Goal: Task Accomplishment & Management: Manage account settings

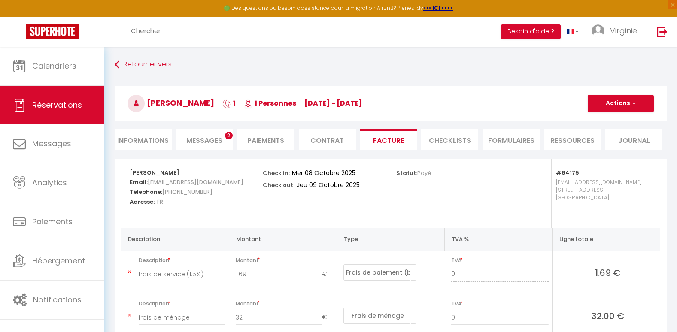
select select "service charge"
select select "cleaning"
select select "taxes"
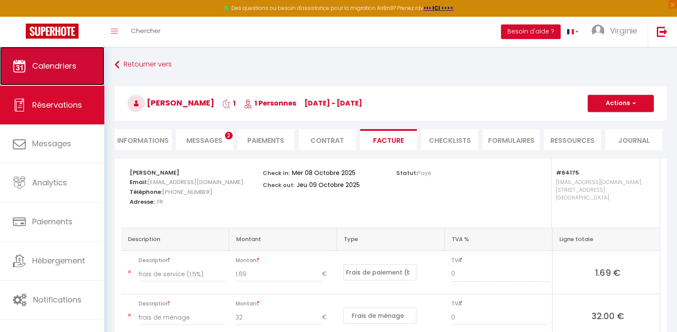
click at [64, 70] on span "Calendriers" at bounding box center [54, 66] width 44 height 11
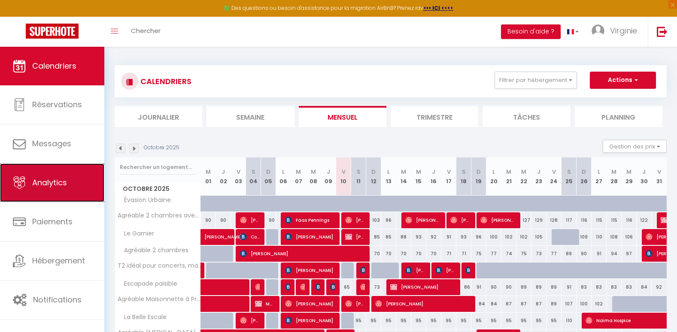
click at [56, 189] on link "Analytics" at bounding box center [52, 183] width 104 height 39
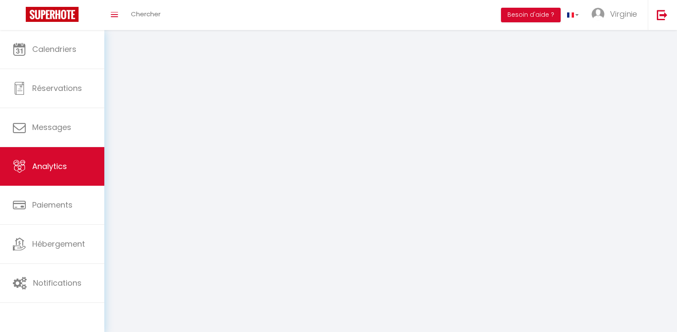
select select "2025"
select select "10"
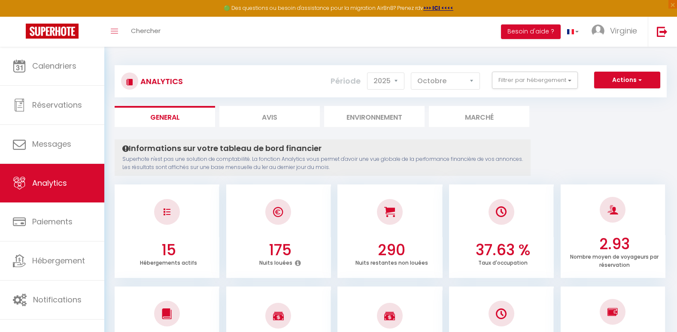
click at [270, 118] on li "Avis" at bounding box center [269, 116] width 100 height 21
select select "2025"
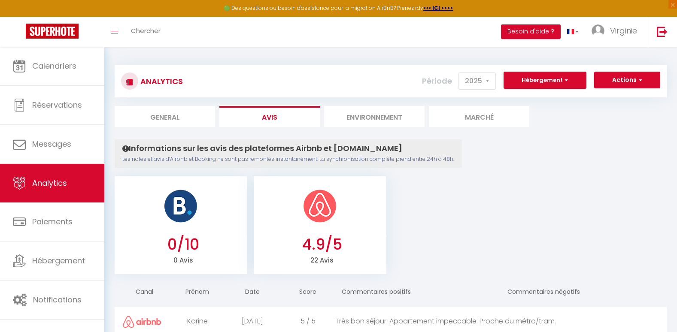
click at [194, 120] on li "General" at bounding box center [165, 116] width 100 height 21
select select "2025"
select select "10"
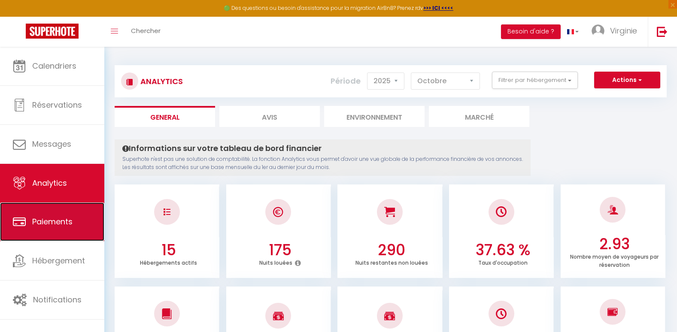
click at [72, 219] on span "Paiements" at bounding box center [52, 221] width 40 height 11
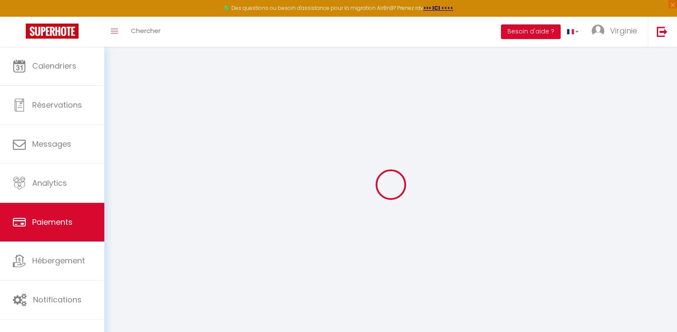
select select "2"
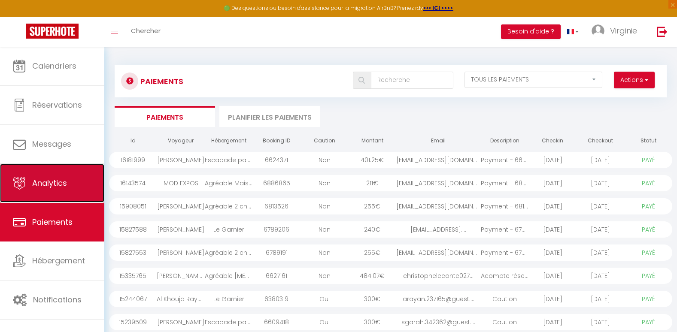
click at [62, 185] on span "Analytics" at bounding box center [49, 183] width 35 height 11
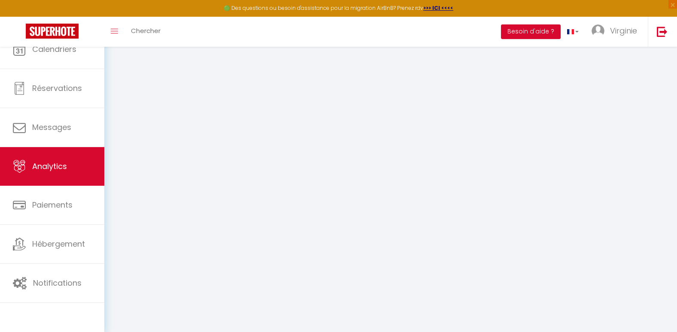
select select "2025"
select select "10"
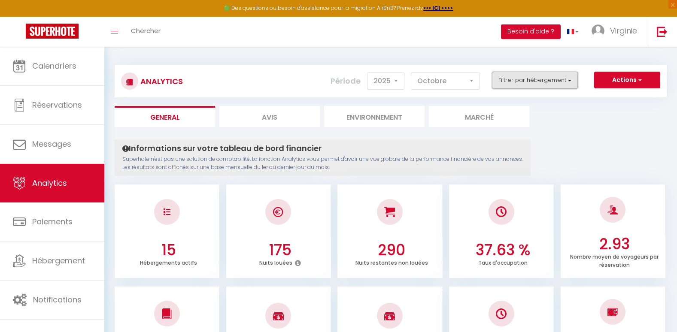
click at [530, 79] on button "Filtrer par hébergement" at bounding box center [535, 80] width 86 height 17
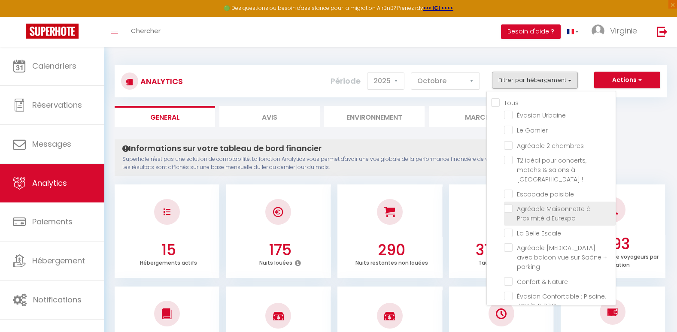
click at [524, 206] on span "Agréable Maisonnette à Proximité d'Eurexpo" at bounding box center [554, 214] width 74 height 18
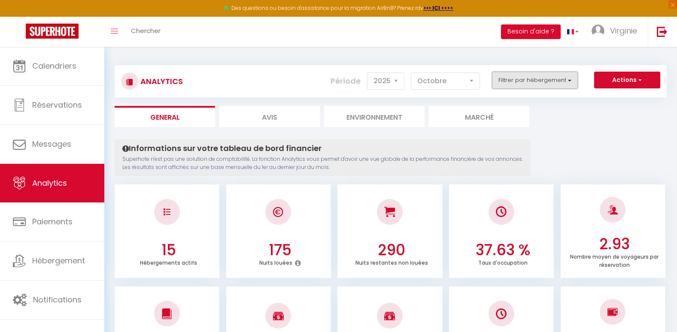
click at [548, 76] on button "Filtrer par hébergement" at bounding box center [535, 80] width 86 height 17
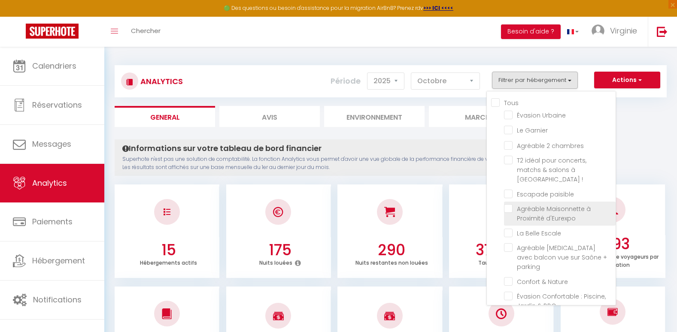
click at [509, 204] on d\'Eurexpo "checkbox" at bounding box center [560, 208] width 112 height 9
checkbox d\'Eurexpo "true"
checkbox Urbaine "false"
checkbox Garnier "false"
checkbox chambres "false"
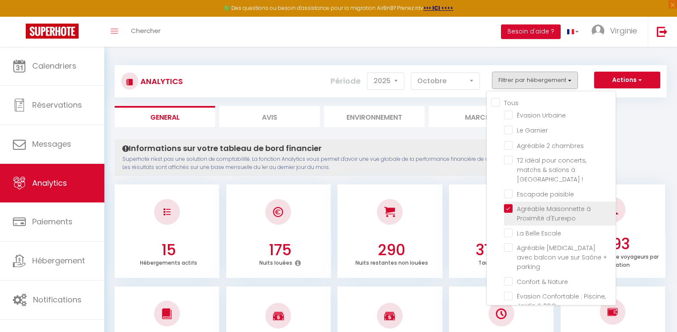
checkbox \! "false"
checkbox paisible "false"
checkbox Escale "false"
checkbox parking "false"
checkbox Nature "false"
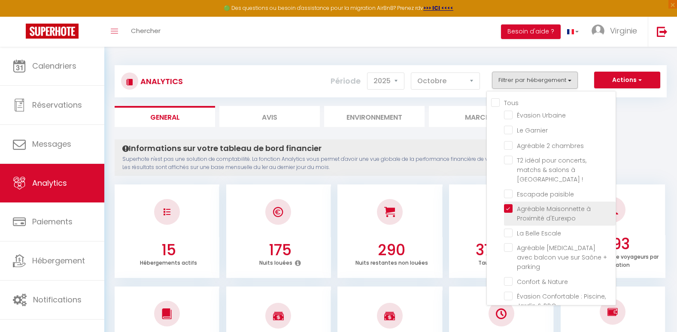
checkbox BBQ "false"
checkbox Parilly "false"
checkbox \! "false"
checkbox Part-Dieu "false"
checkbox entier "false"
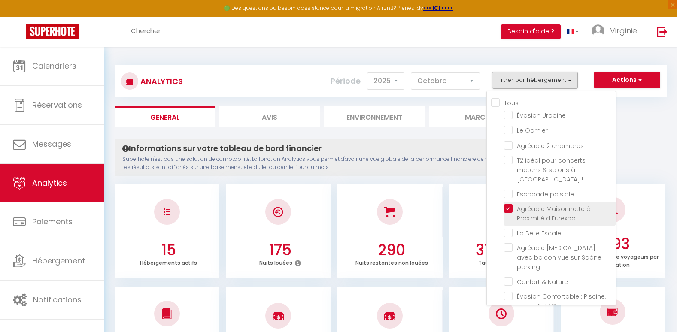
checkbox privé "false"
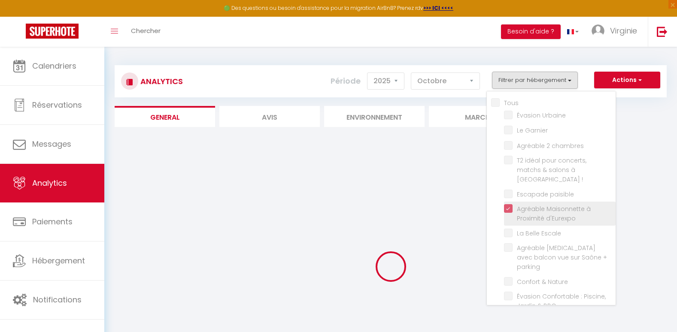
checkbox Urbaine "false"
checkbox Garnier "false"
checkbox chambres "false"
checkbox \! "false"
checkbox paisible "false"
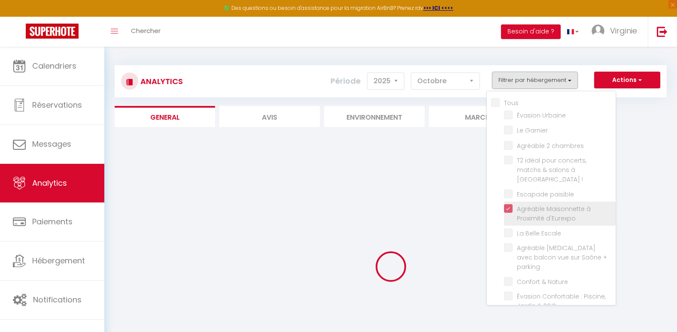
checkbox Escale "false"
checkbox parking "false"
checkbox Nature "false"
checkbox BBQ "false"
checkbox Parilly "false"
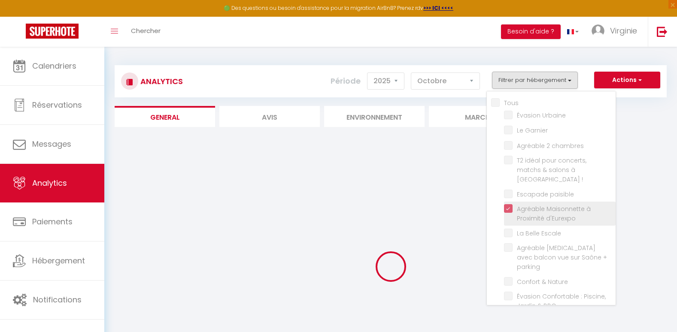
checkbox \! "false"
checkbox Part-Dieu "false"
checkbox entier "false"
checkbox privé "false"
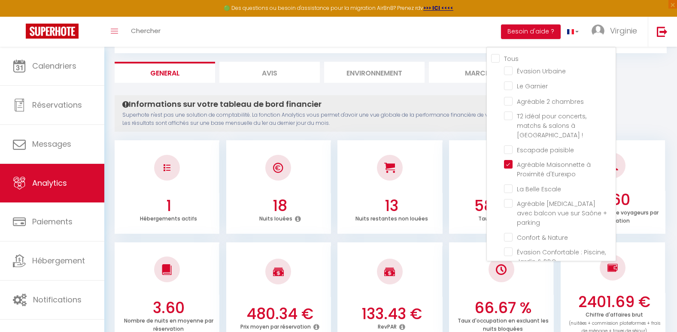
scroll to position [31, 0]
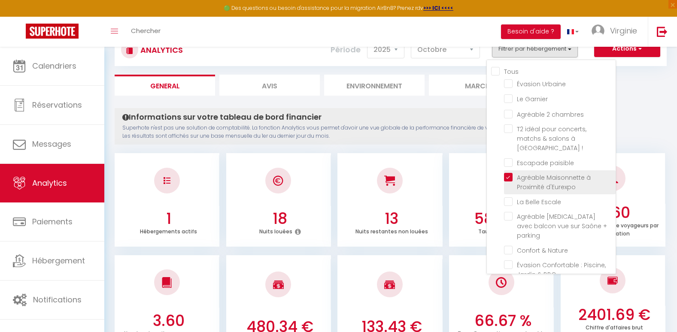
click at [509, 173] on d\'Eurexpo "checkbox" at bounding box center [560, 177] width 112 height 9
checkbox d\'Eurexpo "false"
checkbox Urbaine "false"
checkbox Garnier "false"
checkbox chambres "false"
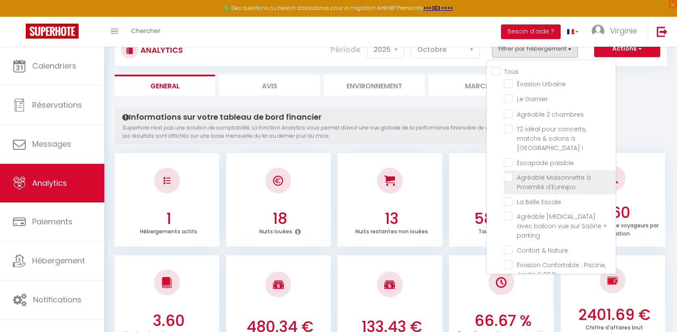
checkbox \! "false"
checkbox paisible "false"
checkbox Escale "false"
checkbox parking "false"
checkbox Nature "false"
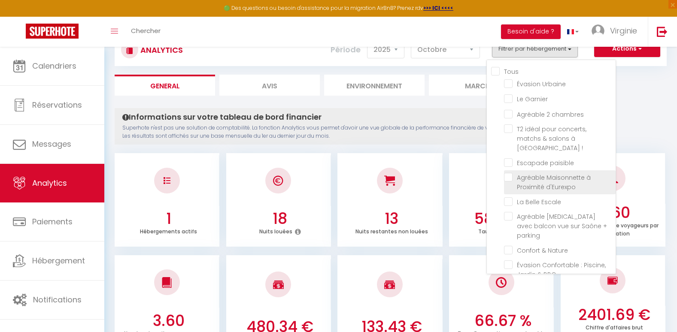
checkbox BBQ "false"
checkbox Parilly "false"
checkbox \! "false"
checkbox Part-Dieu "false"
checkbox entier "false"
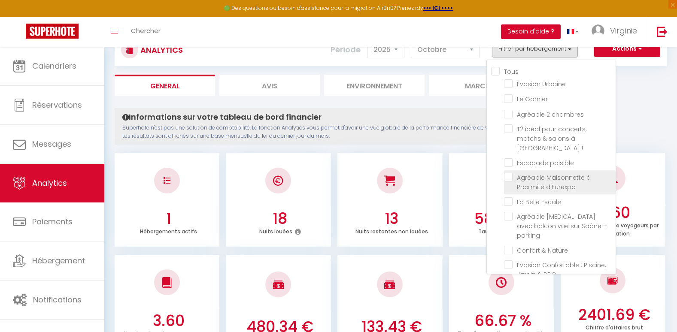
checkbox privé "false"
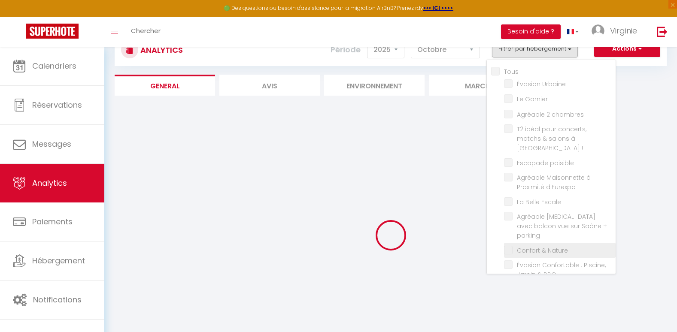
checkbox Urbaine "false"
checkbox Garnier "false"
checkbox chambres "false"
checkbox \! "false"
checkbox paisible "false"
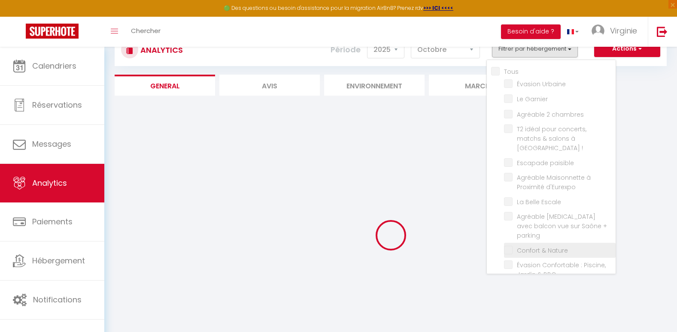
checkbox Escale "false"
checkbox parking "false"
checkbox Nature "false"
checkbox BBQ "false"
checkbox Parilly "false"
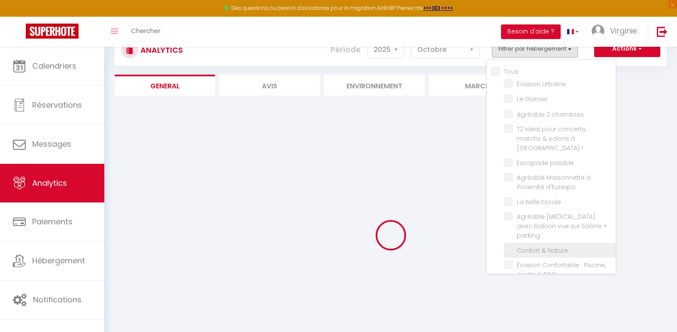
checkbox \! "false"
checkbox Part-Dieu "false"
checkbox entier "false"
checkbox privé "false"
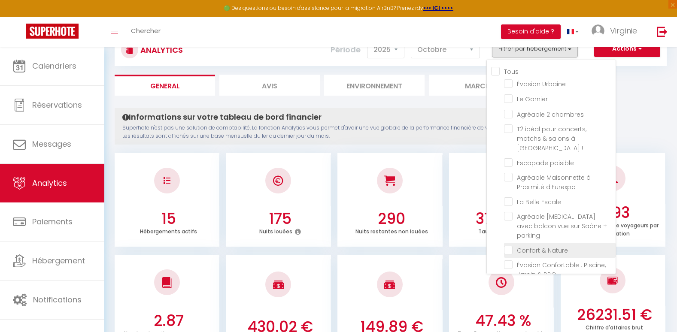
click at [509, 245] on Nature "checkbox" at bounding box center [560, 249] width 112 height 9
checkbox Nature "true"
checkbox Urbaine "false"
checkbox Garnier "false"
checkbox chambres "false"
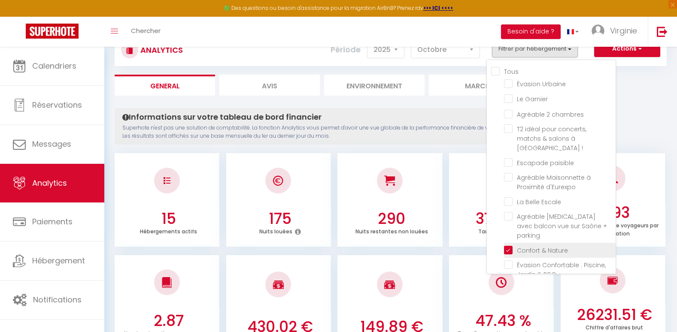
checkbox \! "false"
checkbox paisible "false"
checkbox Escale "false"
checkbox parking "false"
checkbox BBQ "false"
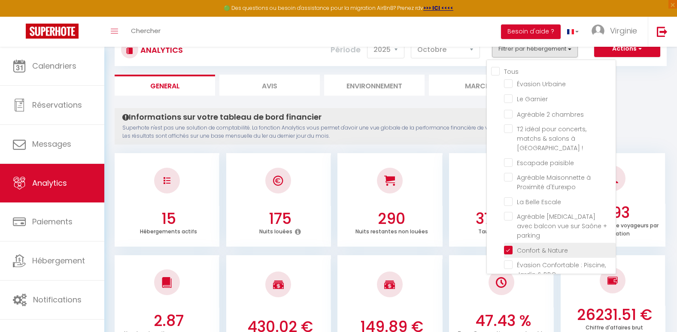
checkbox Parilly "false"
checkbox \! "false"
checkbox Part-Dieu "false"
checkbox entier "false"
checkbox privé "false"
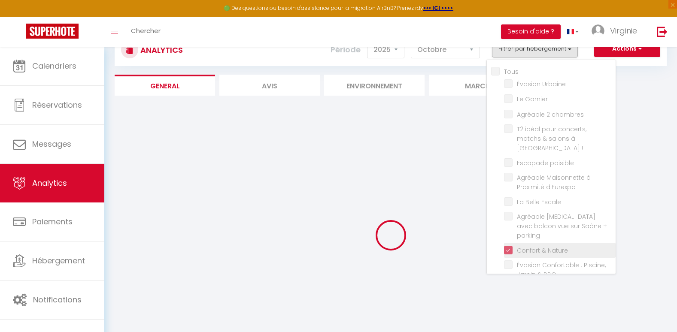
checkbox Urbaine "false"
checkbox Garnier "false"
checkbox chambres "false"
checkbox \! "false"
checkbox paisible "false"
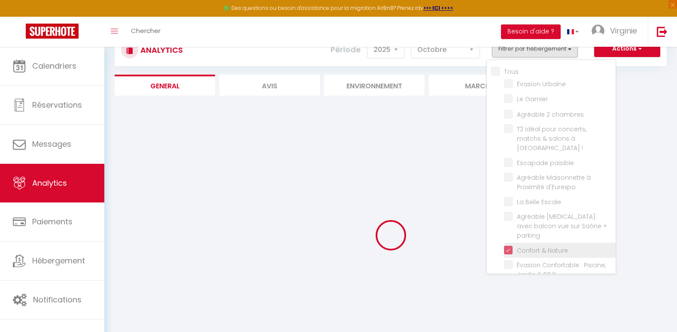
checkbox Escale "false"
checkbox parking "false"
checkbox BBQ "false"
checkbox Parilly "false"
checkbox \! "false"
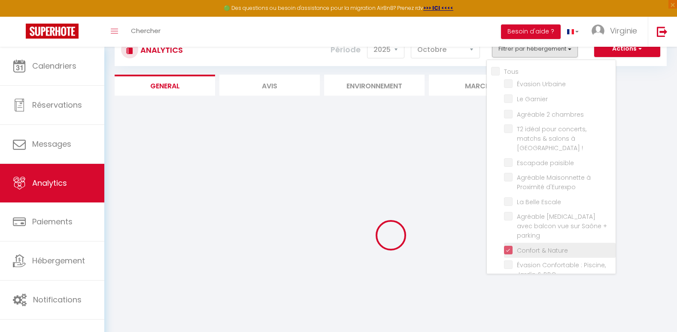
checkbox Part-Dieu "false"
checkbox entier "false"
checkbox privé "false"
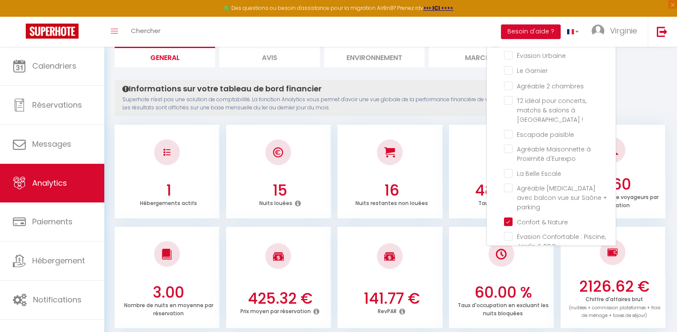
scroll to position [53, 0]
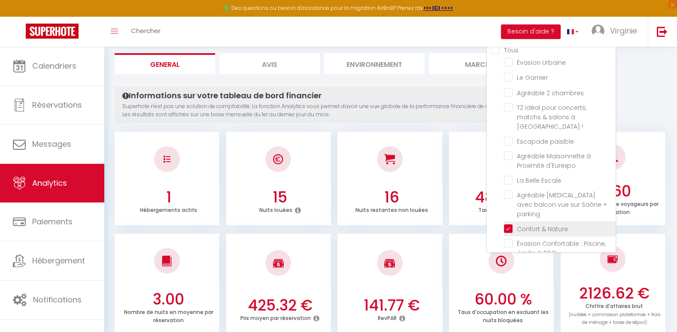
click at [510, 224] on Nature "checkbox" at bounding box center [560, 228] width 112 height 9
checkbox Nature "false"
checkbox Urbaine "false"
checkbox Garnier "false"
checkbox chambres "false"
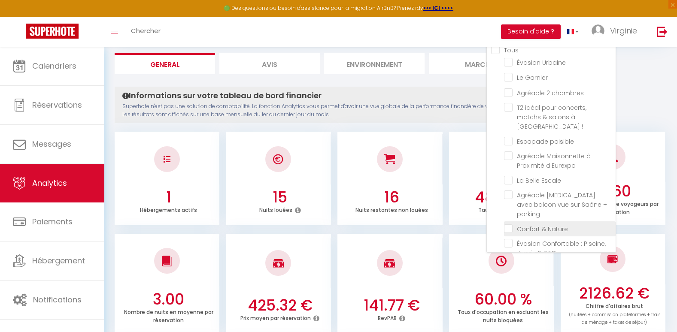
checkbox \! "false"
checkbox paisible "false"
checkbox Escale "false"
checkbox parking "false"
checkbox BBQ "false"
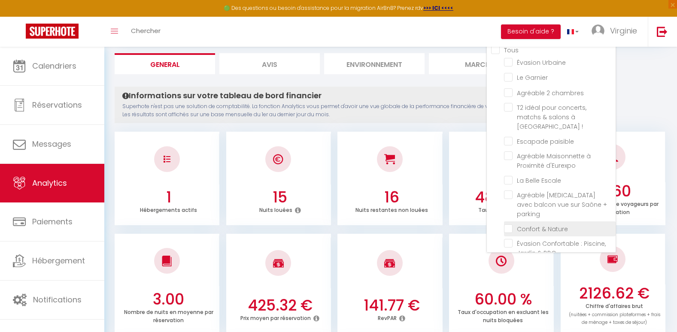
checkbox Parilly "false"
checkbox \! "false"
checkbox Part-Dieu "false"
checkbox entier "false"
checkbox privé "false"
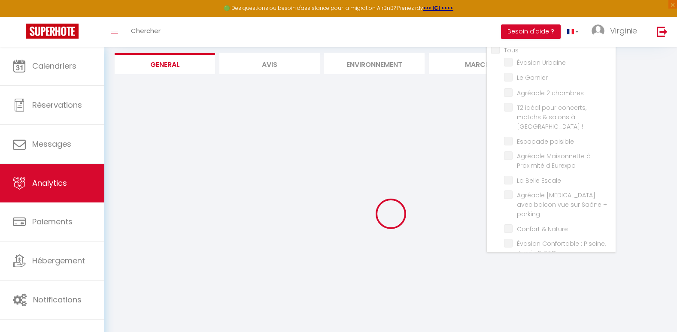
checkbox Urbaine "false"
checkbox Garnier "false"
checkbox chambres "false"
checkbox \! "false"
checkbox paisible "false"
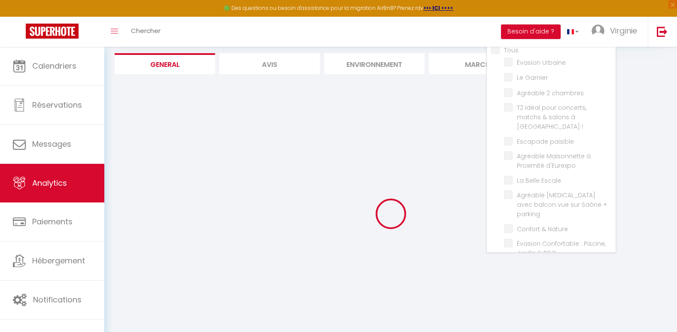
checkbox Escale "false"
checkbox parking "false"
checkbox BBQ "false"
checkbox Parilly "false"
checkbox \! "false"
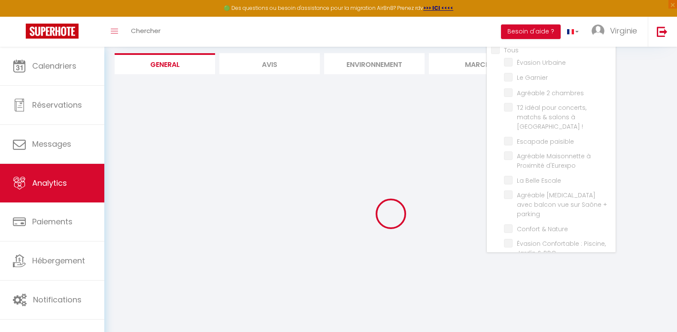
checkbox Part-Dieu "false"
checkbox entier "false"
checkbox privé "false"
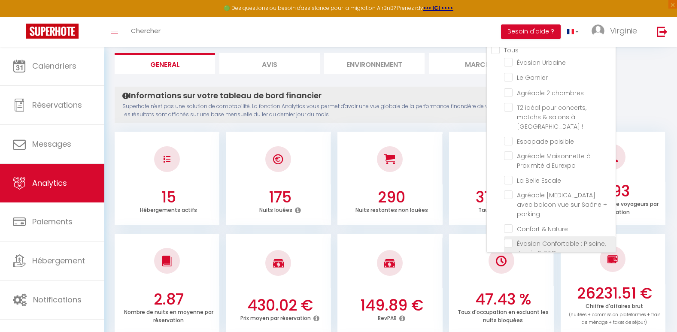
click at [509, 239] on BBQ "checkbox" at bounding box center [560, 243] width 112 height 9
checkbox BBQ "true"
checkbox Urbaine "false"
checkbox Garnier "false"
checkbox chambres "false"
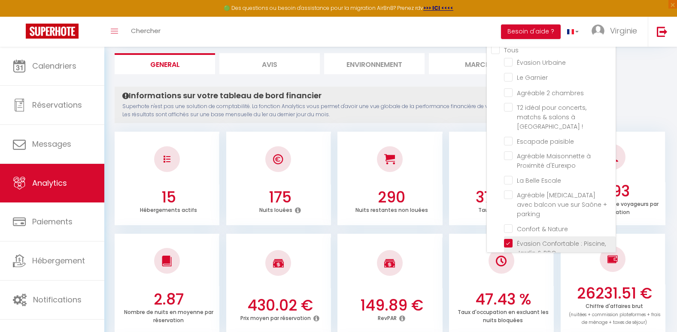
checkbox \! "false"
checkbox paisible "false"
checkbox Escale "false"
checkbox parking "false"
checkbox Parilly "false"
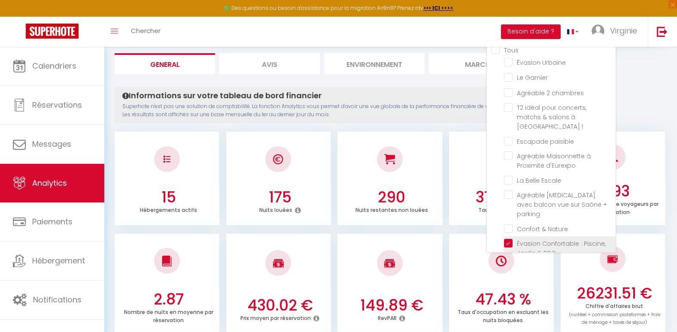
checkbox \! "false"
checkbox Part-Dieu "false"
checkbox entier "false"
checkbox privé "false"
checkbox Urbaine "false"
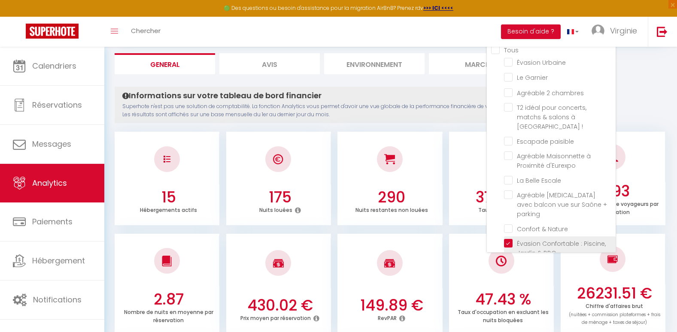
checkbox Garnier "false"
checkbox chambres "false"
checkbox \! "false"
checkbox paisible "false"
checkbox Escale "false"
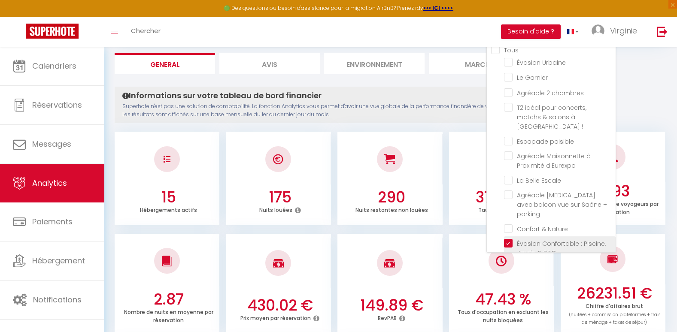
checkbox parking "false"
checkbox Parilly "false"
checkbox \! "false"
checkbox Part-Dieu "false"
checkbox entier "false"
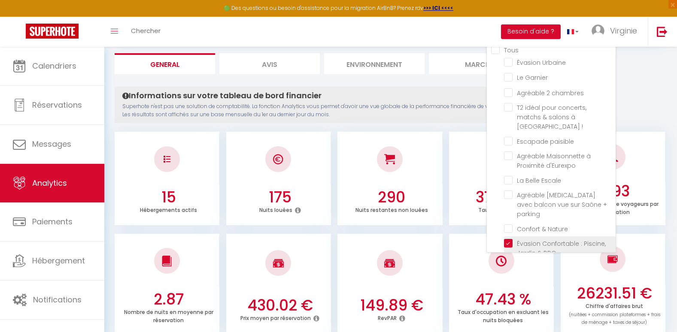
checkbox privé "false"
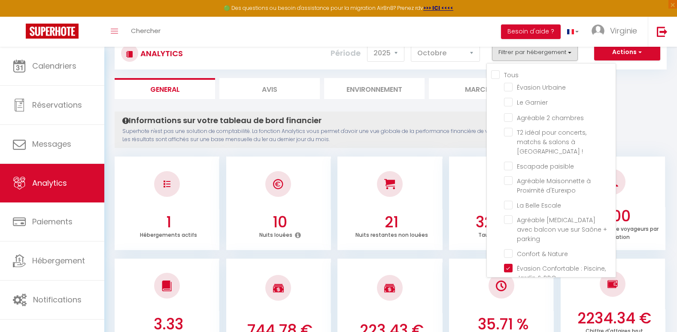
scroll to position [14, 0]
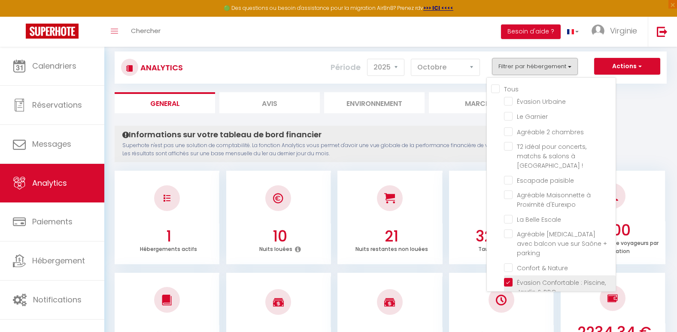
click at [508, 278] on BBQ "checkbox" at bounding box center [560, 282] width 112 height 9
checkbox BBQ "false"
checkbox Urbaine "false"
checkbox Garnier "false"
checkbox chambres "false"
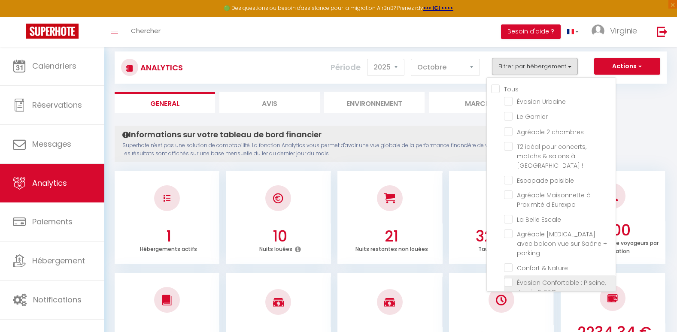
checkbox \! "false"
checkbox paisible "false"
checkbox Escale "false"
checkbox parking "false"
checkbox Parilly "false"
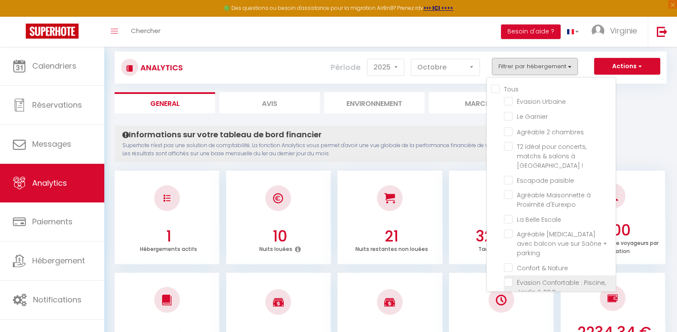
checkbox \! "false"
checkbox Part-Dieu "false"
checkbox entier "false"
checkbox privé "false"
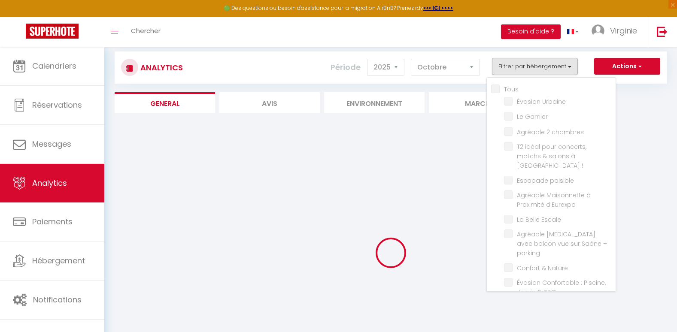
checkbox Urbaine "false"
checkbox Garnier "false"
checkbox chambres "false"
checkbox \! "false"
checkbox paisible "false"
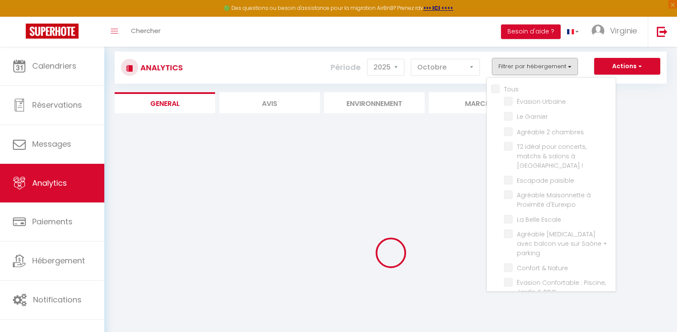
checkbox Escale "false"
checkbox parking "false"
checkbox Parilly "false"
checkbox \! "false"
checkbox Part-Dieu "false"
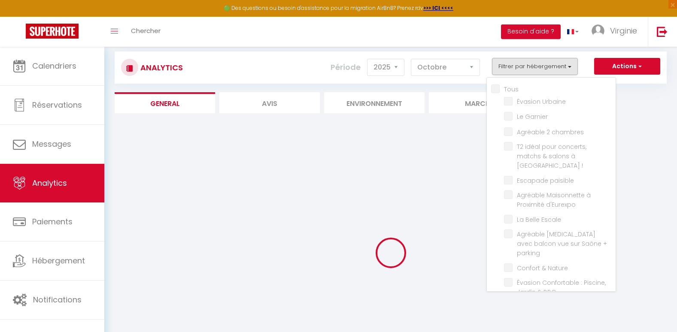
checkbox entier "false"
checkbox privé "false"
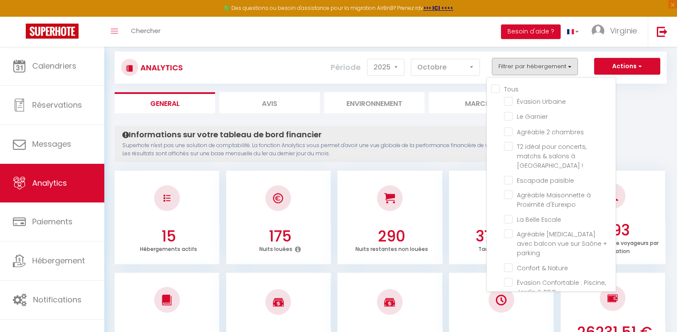
click at [509, 302] on Parilly "checkbox" at bounding box center [560, 306] width 112 height 9
checkbox Parilly "true"
checkbox Urbaine "false"
checkbox Garnier "false"
checkbox chambres "false"
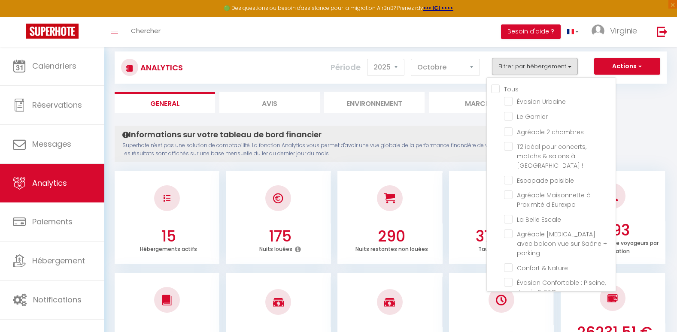
checkbox \! "false"
checkbox paisible "false"
checkbox Escale "false"
checkbox parking "false"
checkbox \! "false"
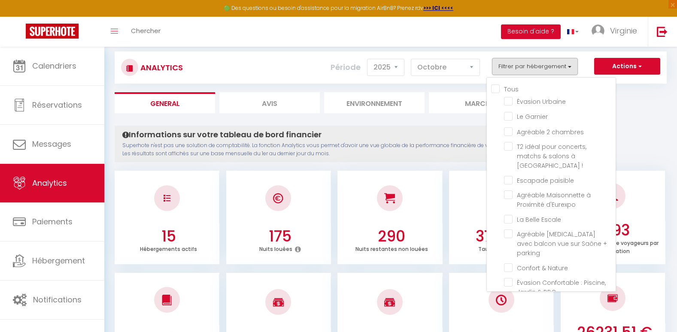
checkbox Part-Dieu "false"
checkbox entier "false"
checkbox privé "false"
checkbox Urbaine "false"
checkbox Garnier "false"
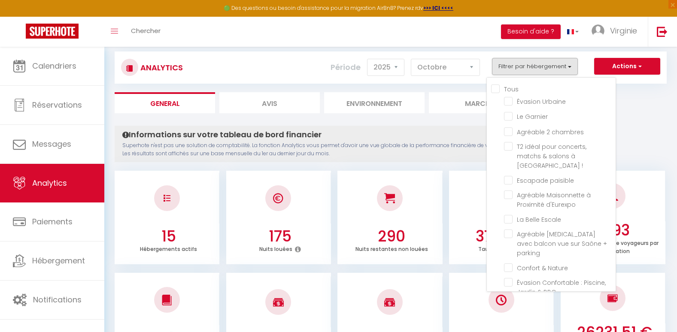
checkbox chambres "false"
checkbox \! "false"
checkbox paisible "false"
checkbox Escale "false"
checkbox parking "false"
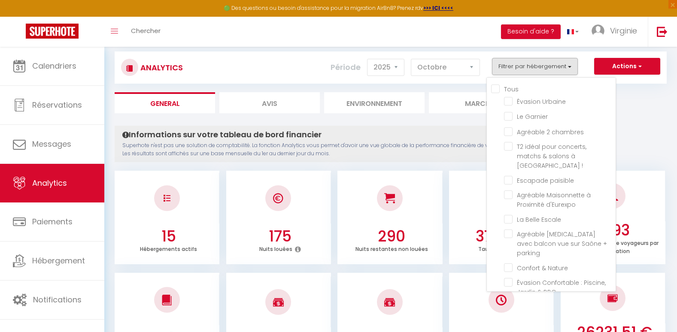
checkbox \! "false"
checkbox Part-Dieu "false"
checkbox entier "false"
checkbox privé "false"
click at [509, 302] on Parilly "checkbox" at bounding box center [560, 306] width 112 height 9
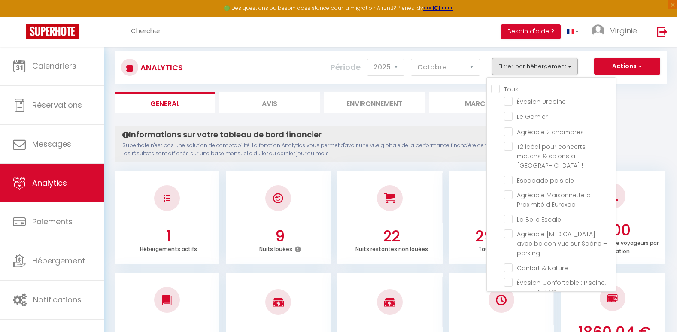
checkbox Parilly "false"
checkbox Urbaine "false"
checkbox Garnier "false"
checkbox chambres "false"
click at [546, 215] on Escale "checkbox" at bounding box center [560, 219] width 112 height 9
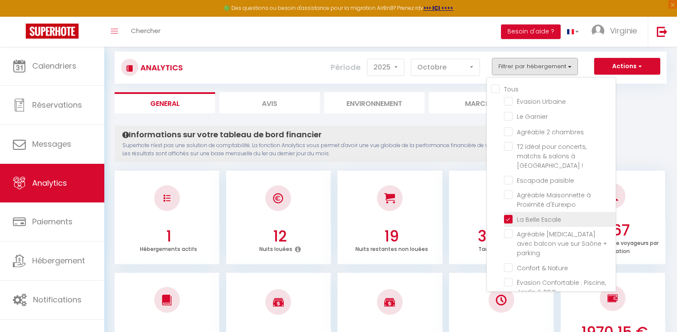
click at [546, 215] on Escale "checkbox" at bounding box center [560, 219] width 112 height 9
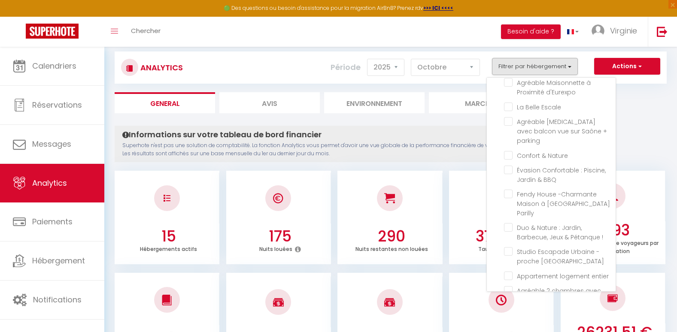
scroll to position [116, 0]
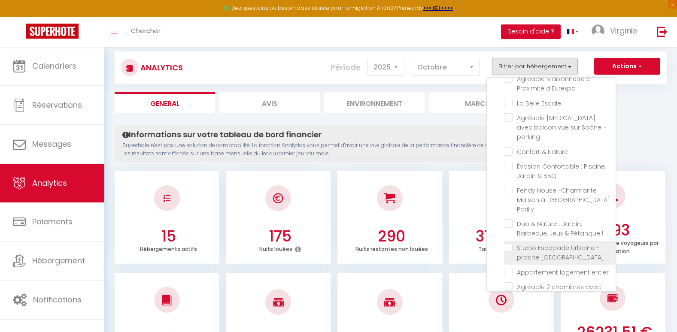
click at [564, 244] on span "Studio Escapade Urbaine - proche [GEOGRAPHIC_DATA]" at bounding box center [560, 253] width 87 height 18
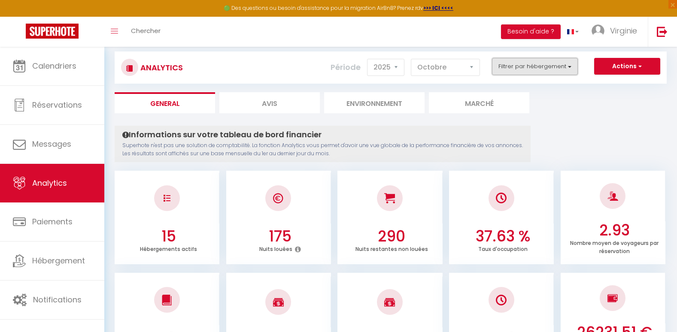
click at [558, 72] on button "Filtrer par hébergement" at bounding box center [535, 66] width 86 height 17
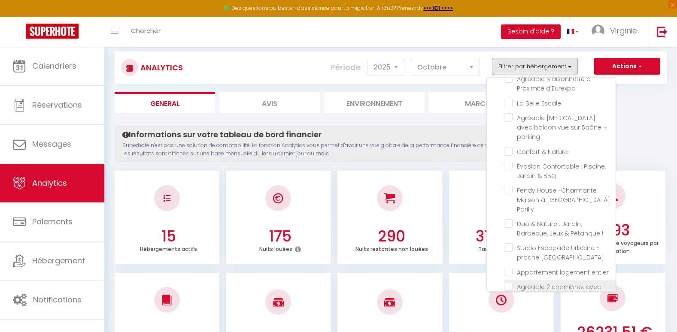
click at [506, 282] on privé "checkbox" at bounding box center [560, 286] width 112 height 9
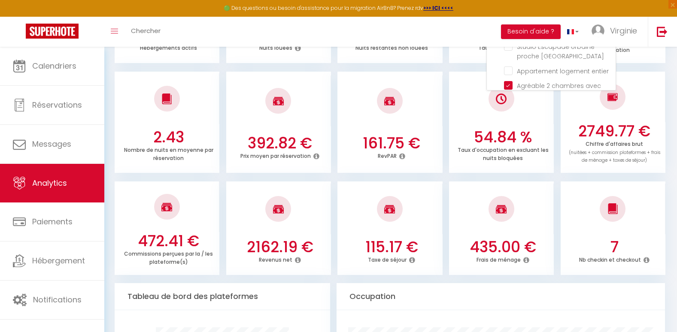
scroll to position [0, 0]
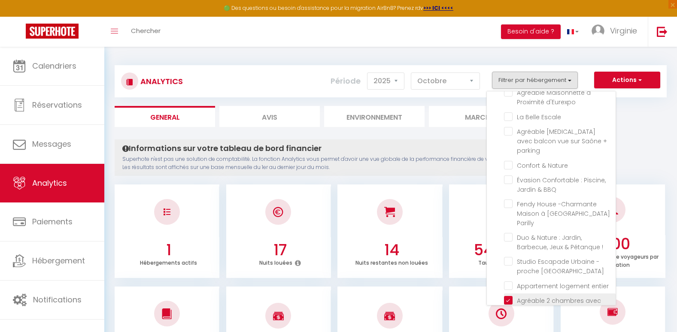
click at [507, 296] on privé "checkbox" at bounding box center [560, 300] width 112 height 9
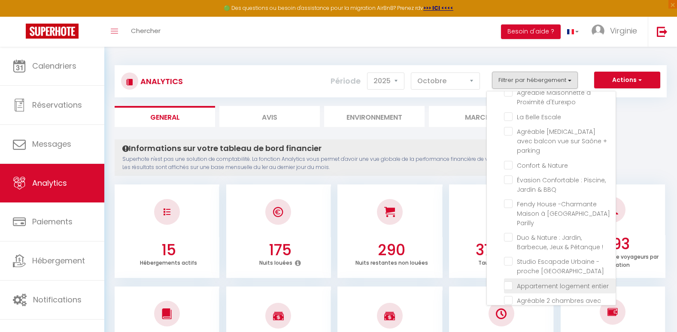
click at [510, 281] on entier "checkbox" at bounding box center [560, 285] width 112 height 9
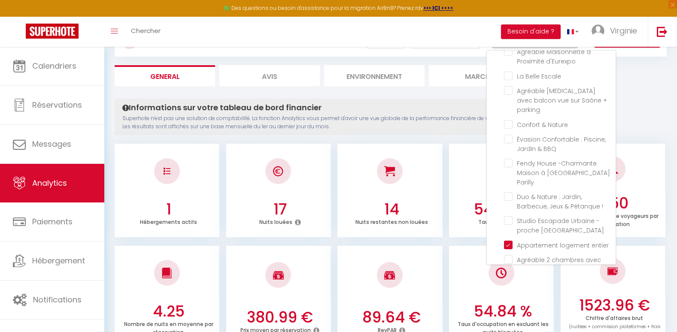
scroll to position [39, 0]
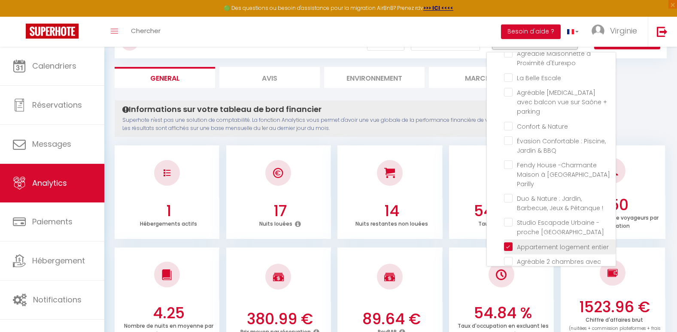
click at [508, 242] on entier "checkbox" at bounding box center [560, 246] width 112 height 9
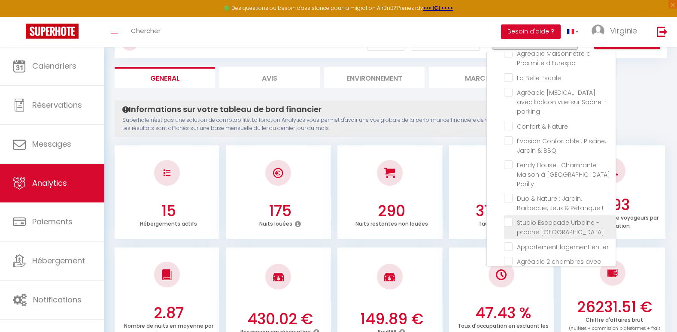
click at [509, 218] on Part-Dieu "checkbox" at bounding box center [560, 222] width 112 height 9
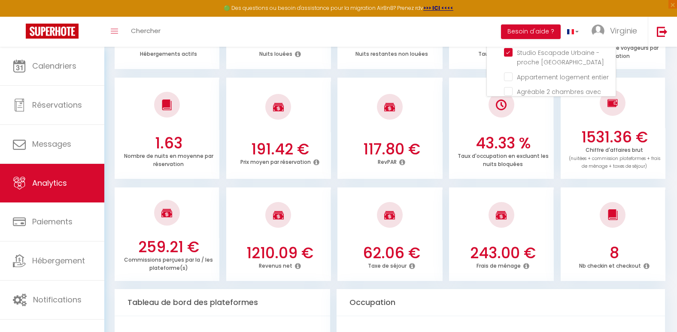
scroll to position [0, 0]
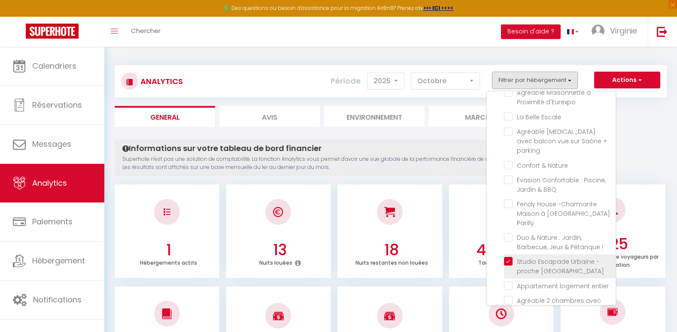
click at [507, 257] on Part-Dieu "checkbox" at bounding box center [560, 261] width 112 height 9
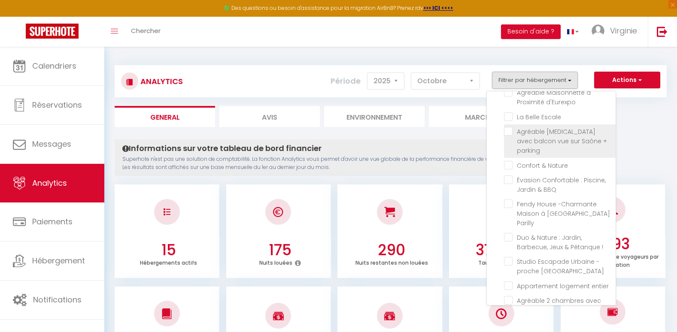
click at [506, 127] on parking "checkbox" at bounding box center [560, 131] width 112 height 9
click at [508, 127] on parking "checkbox" at bounding box center [560, 131] width 112 height 9
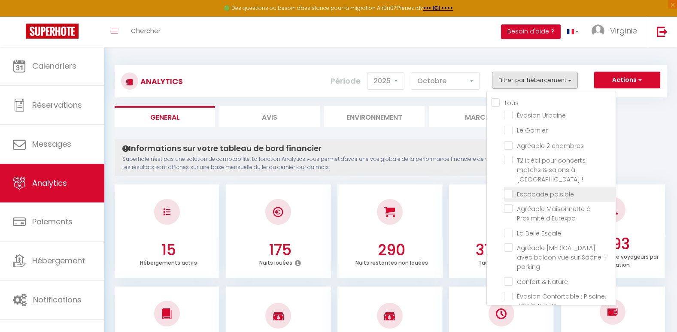
click at [506, 189] on paisible "checkbox" at bounding box center [560, 193] width 112 height 9
click at [657, 127] on ul "General Avis Environnement Marché" at bounding box center [391, 116] width 552 height 21
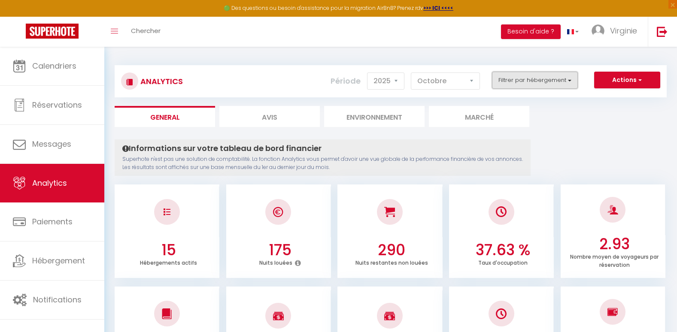
click at [515, 81] on button "Filtrer par hébergement" at bounding box center [535, 80] width 86 height 17
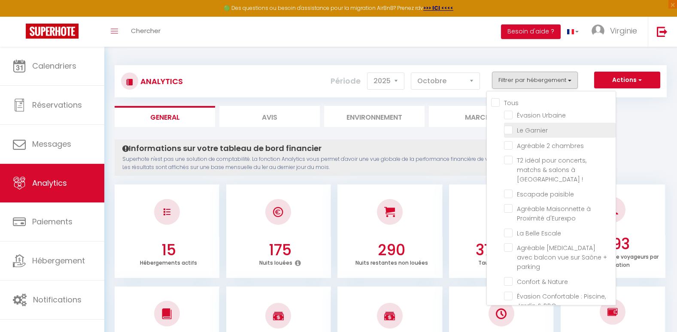
click at [508, 128] on Garnier "checkbox" at bounding box center [560, 129] width 112 height 9
click at [509, 128] on Garnier "checkbox" at bounding box center [560, 129] width 112 height 9
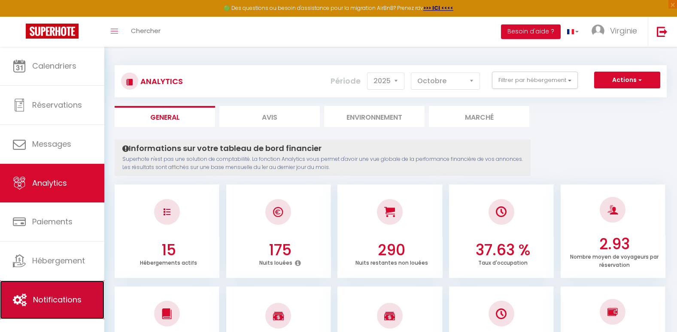
click at [58, 288] on link "Notifications" at bounding box center [52, 300] width 104 height 39
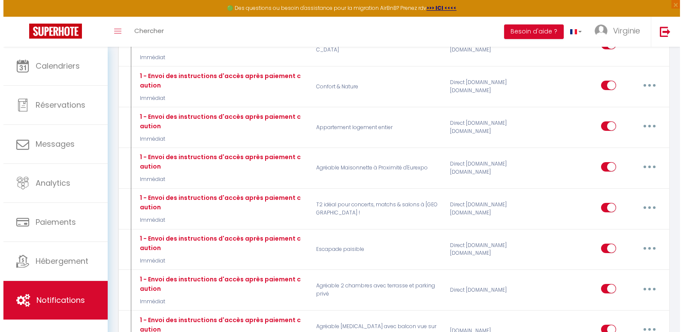
scroll to position [374, 0]
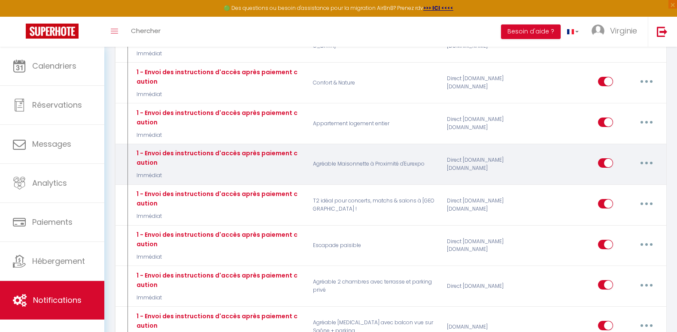
click at [646, 156] on button "button" at bounding box center [646, 163] width 24 height 14
click at [609, 175] on link "Editer" at bounding box center [624, 182] width 64 height 15
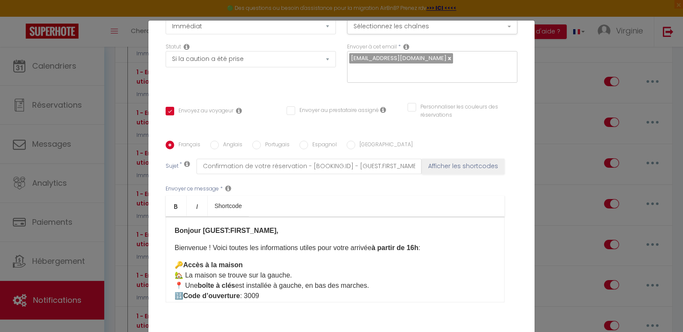
scroll to position [136, 0]
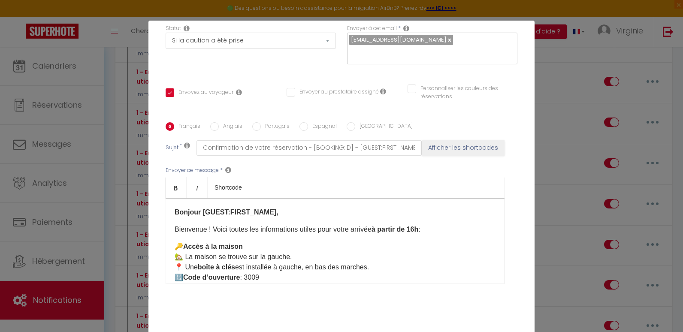
click at [418, 230] on strong "à partir de 16h" at bounding box center [395, 229] width 47 height 7
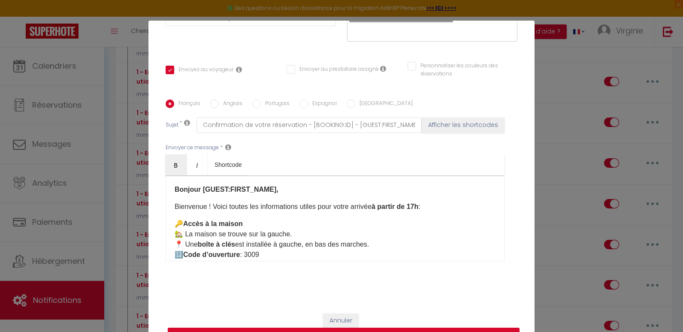
scroll to position [41, 0]
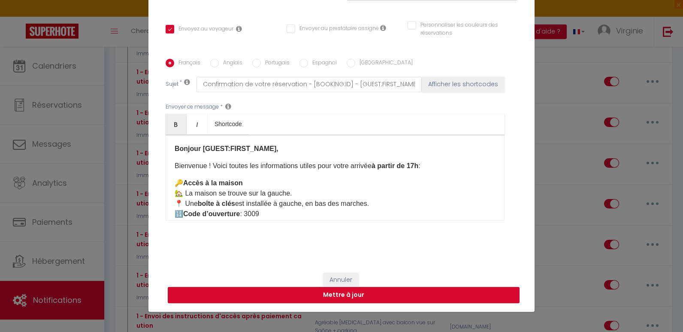
click at [469, 293] on button "Mettre à jour" at bounding box center [344, 295] width 352 height 16
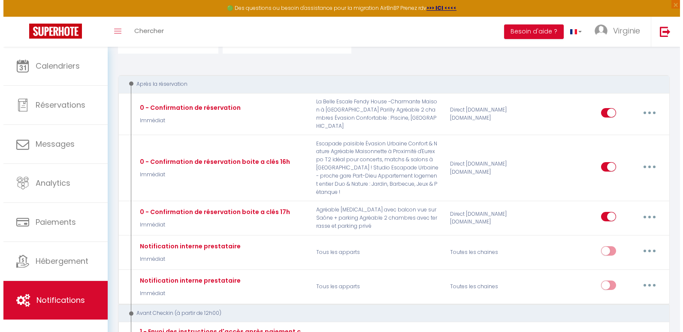
scroll to position [77, 0]
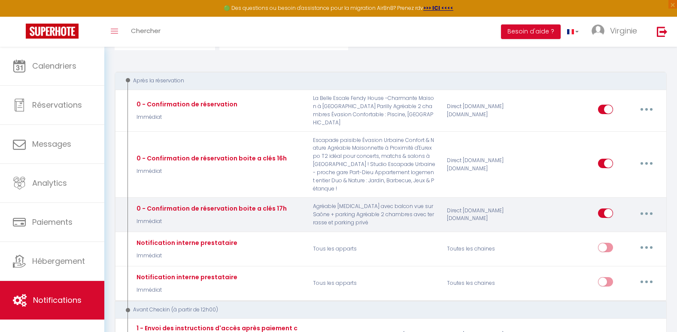
click at [644, 206] on button "button" at bounding box center [646, 213] width 24 height 14
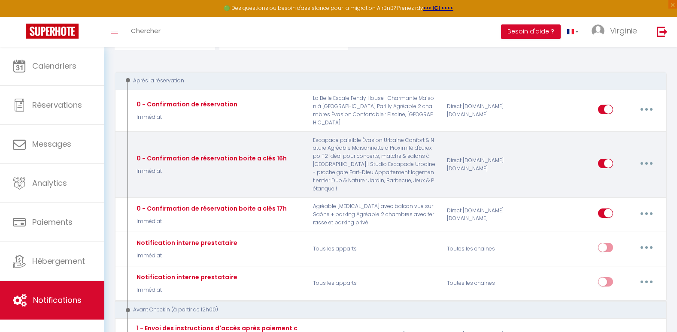
click at [648, 162] on icon "button" at bounding box center [646, 163] width 3 height 3
click at [516, 162] on div "Direct [DOMAIN_NAME] [DOMAIN_NAME]" at bounding box center [485, 164] width 89 height 57
click at [649, 157] on button "button" at bounding box center [646, 164] width 24 height 14
click at [621, 176] on link "Editer" at bounding box center [624, 183] width 64 height 15
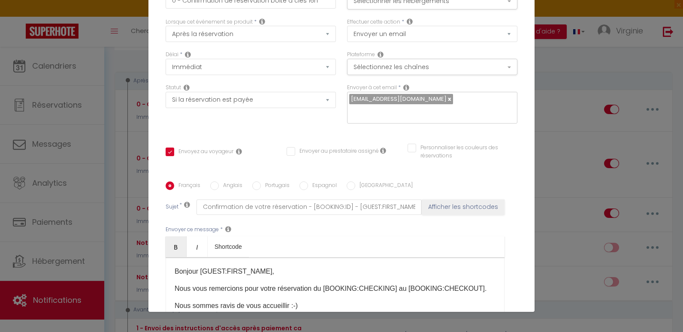
scroll to position [0, 0]
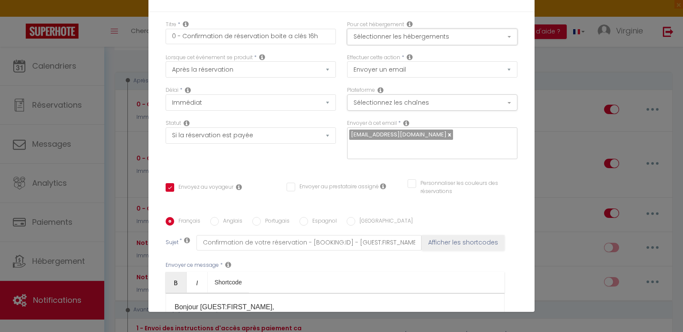
click at [466, 39] on button "Sélectionner les hébergements" at bounding box center [432, 37] width 170 height 16
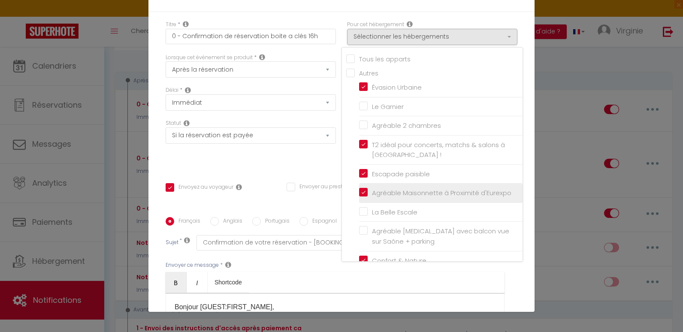
click at [470, 193] on span "Agréable Maisonnette à Proximité d'Eurexpo" at bounding box center [441, 192] width 139 height 9
click at [470, 193] on input "Agréable Maisonnette à Proximité d'Eurexpo" at bounding box center [441, 193] width 164 height 9
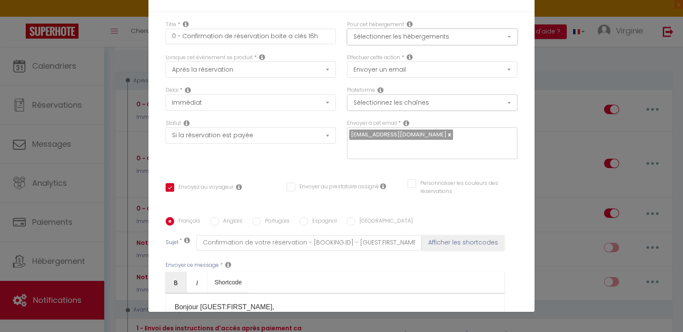
click at [496, 37] on button "Sélectionner les hébergements" at bounding box center [432, 37] width 170 height 16
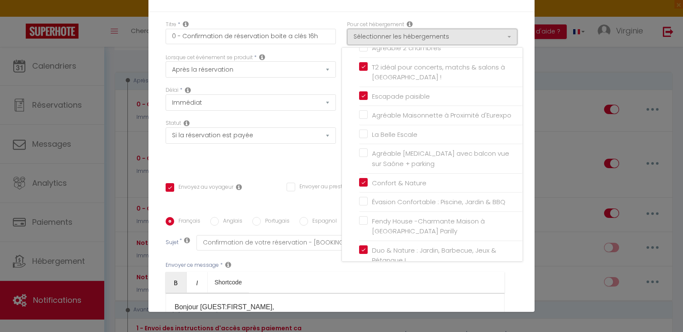
scroll to position [80, 0]
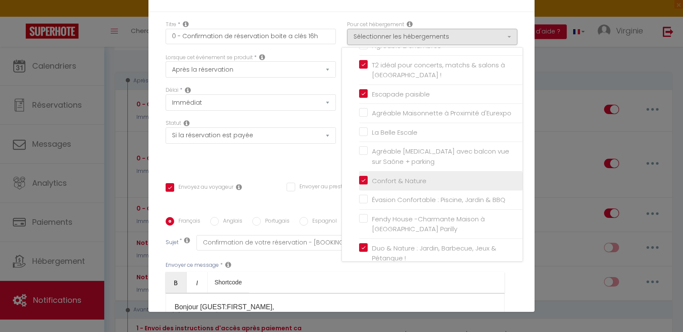
click at [359, 185] on input "Confort & Nature" at bounding box center [441, 180] width 164 height 9
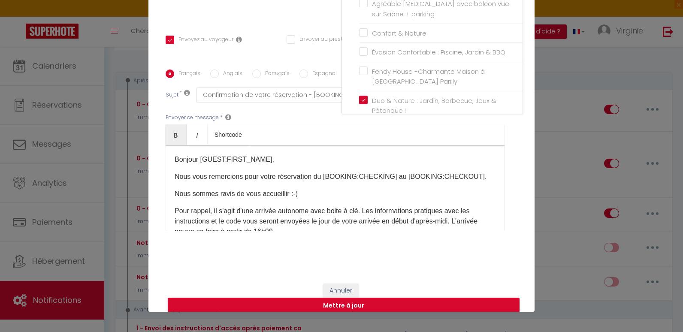
scroll to position [158, 0]
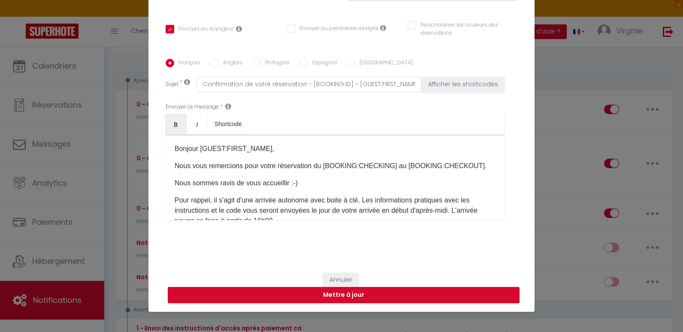
click at [460, 293] on button "Mettre à jour" at bounding box center [344, 295] width 352 height 16
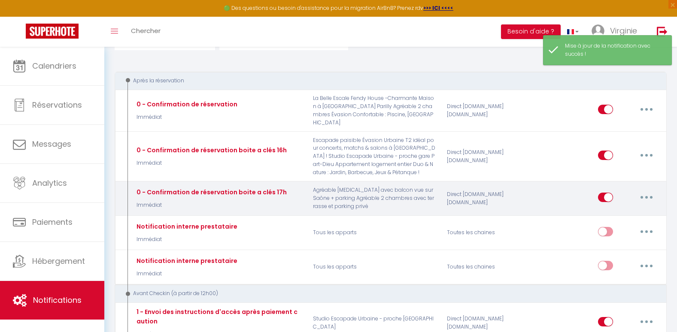
click at [644, 197] on button "button" at bounding box center [646, 198] width 24 height 14
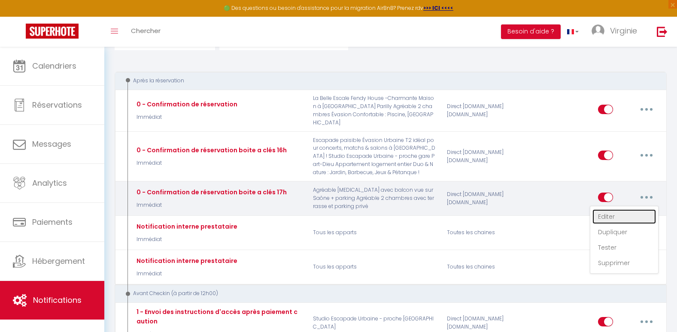
click at [613, 216] on link "Editer" at bounding box center [624, 216] width 64 height 15
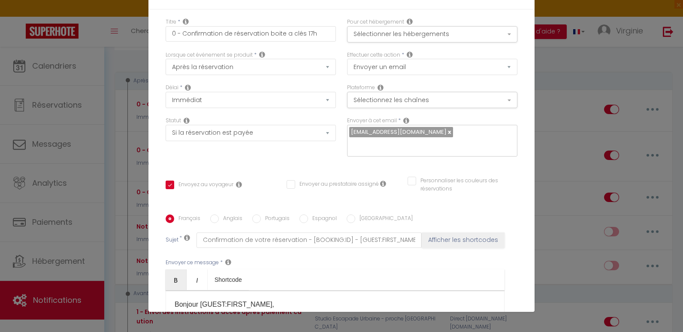
scroll to position [1, 0]
click at [430, 34] on button "Sélectionner les hébergements" at bounding box center [432, 35] width 170 height 16
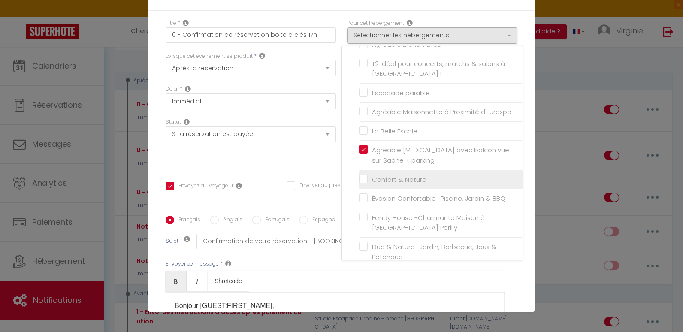
click at [359, 184] on input "Confort & Nature" at bounding box center [441, 179] width 164 height 9
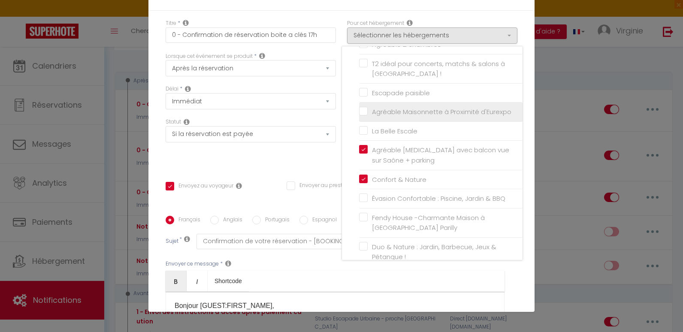
click at [368, 112] on label "Agréable Maisonnette à Proximité d'Eurexpo" at bounding box center [440, 112] width 144 height 10
click at [360, 112] on input "Agréable Maisonnette à Proximité d'Eurexpo" at bounding box center [441, 112] width 164 height 9
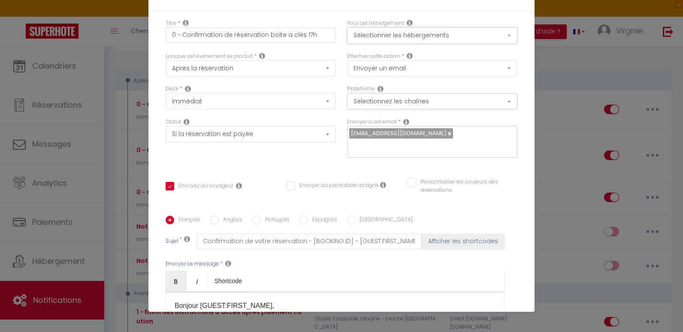
click at [451, 35] on button "Sélectionner les hébergements" at bounding box center [432, 35] width 170 height 16
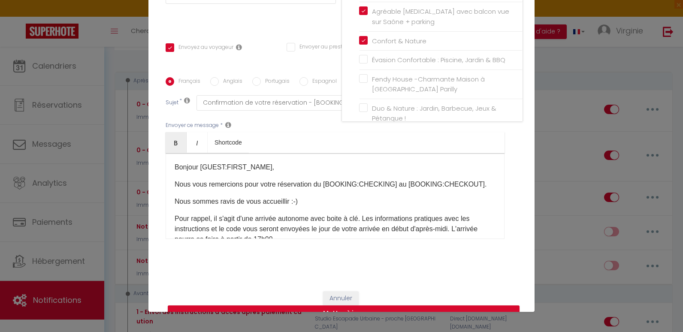
scroll to position [158, 0]
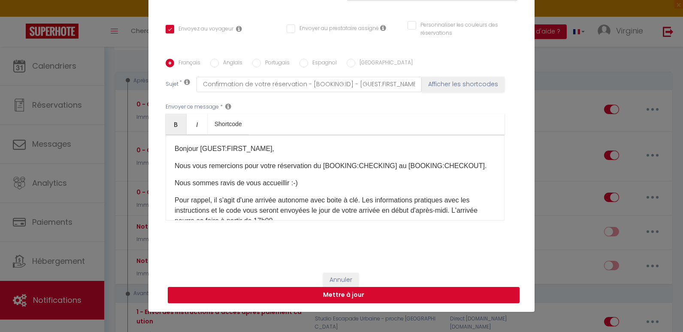
click at [468, 290] on button "Mettre à jour" at bounding box center [344, 295] width 352 height 16
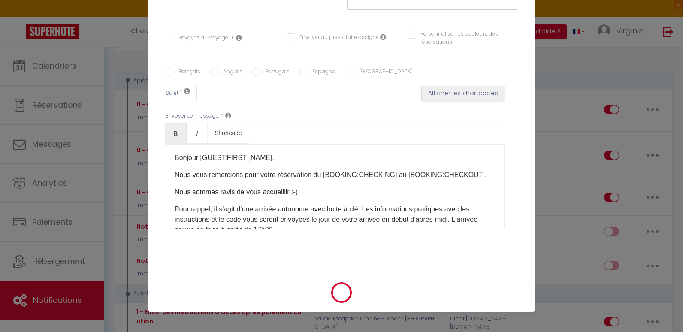
scroll to position [0, 0]
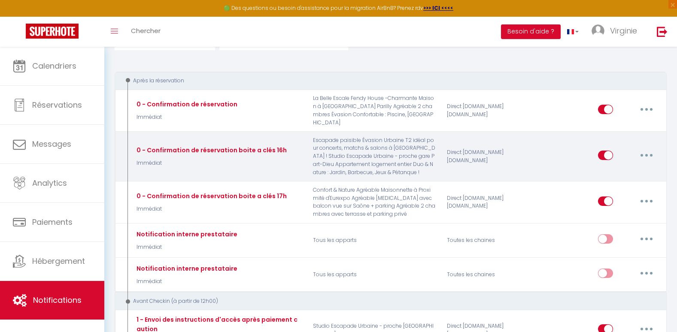
click at [648, 152] on button "button" at bounding box center [646, 155] width 24 height 14
click at [621, 173] on link "Editer" at bounding box center [624, 174] width 64 height 15
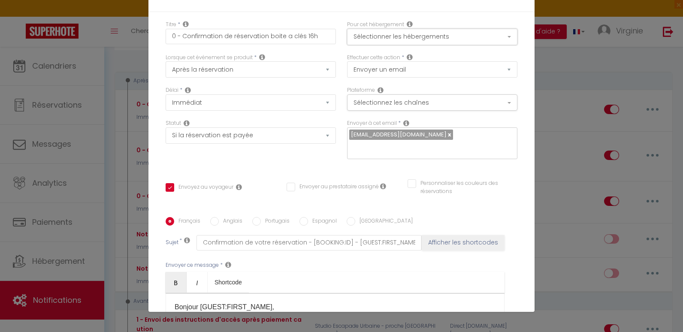
click at [452, 35] on button "Sélectionner les hébergements" at bounding box center [432, 37] width 170 height 16
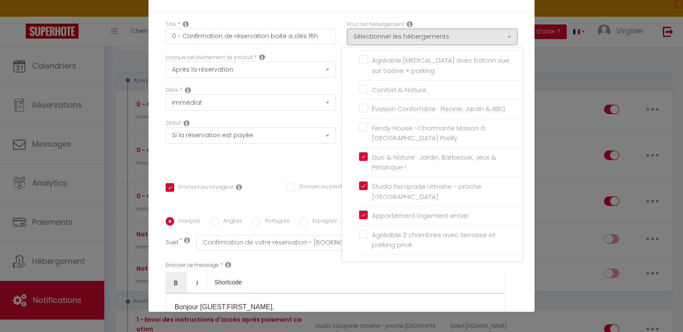
scroll to position [181, 0]
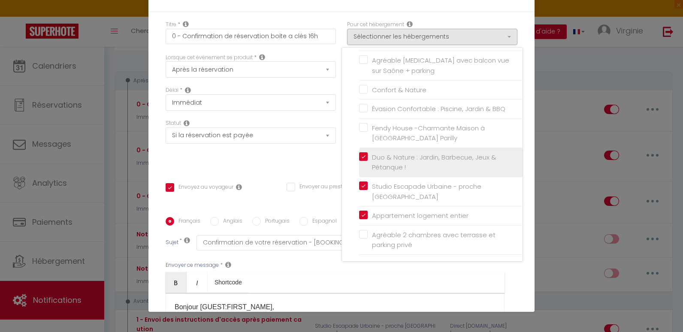
click at [359, 158] on input "Duo & Nature : Jardin, Barbecue, Jeux & Pétanque !" at bounding box center [441, 162] width 164 height 9
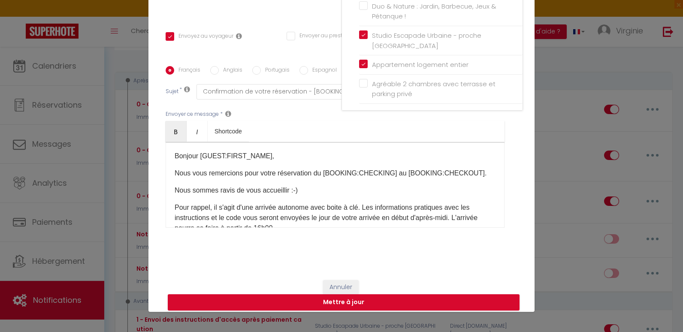
scroll to position [158, 0]
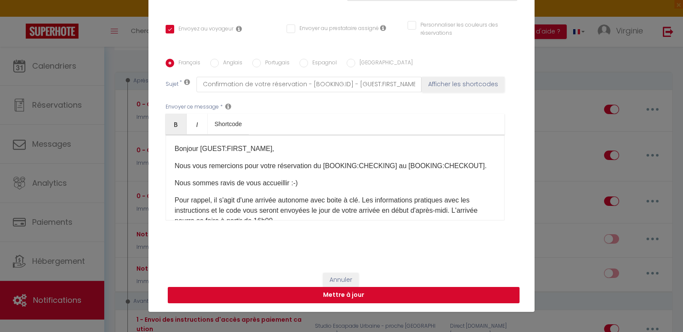
click at [464, 293] on button "Mettre à jour" at bounding box center [344, 295] width 352 height 16
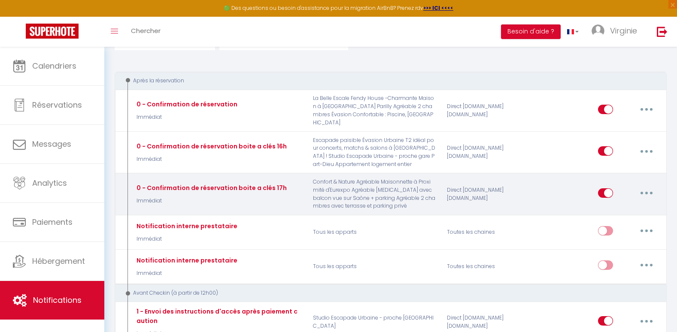
click at [642, 194] on button "button" at bounding box center [646, 193] width 24 height 14
click at [604, 215] on link "Editer" at bounding box center [624, 212] width 64 height 15
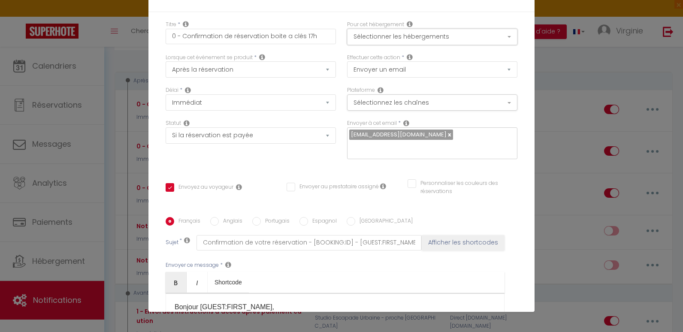
click at [452, 33] on button "Sélectionner les hébergements" at bounding box center [432, 37] width 170 height 16
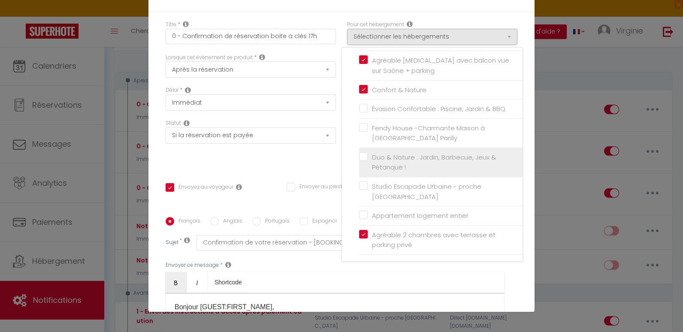
click at [466, 154] on span "Duo & Nature : Jardin, Barbecue, Jeux & Pétanque !" at bounding box center [434, 162] width 124 height 19
click at [466, 158] on input "Duo & Nature : Jardin, Barbecue, Jeux & Pétanque !" at bounding box center [441, 162] width 164 height 9
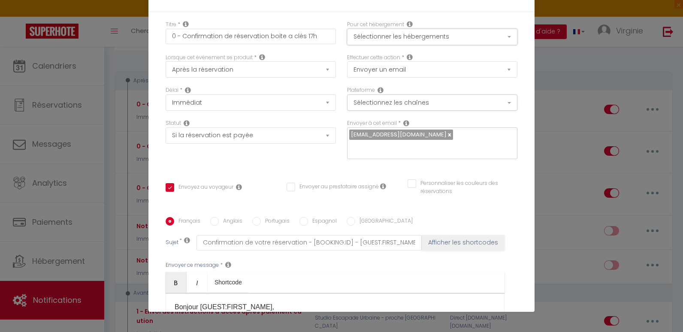
click at [465, 44] on button "Sélectionner les hébergements" at bounding box center [432, 37] width 170 height 16
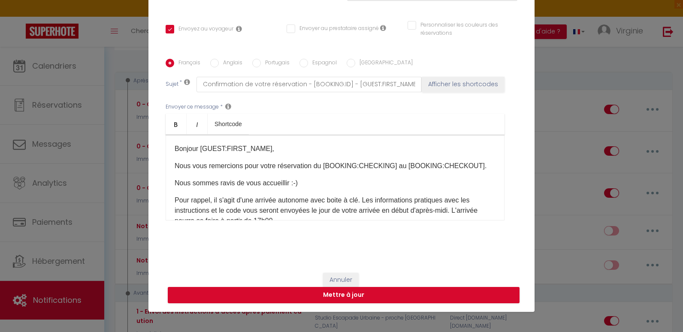
scroll to position [17, 0]
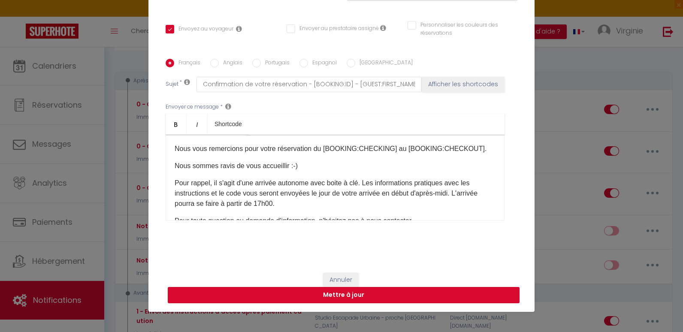
click at [453, 295] on button "Mettre à jour" at bounding box center [344, 295] width 352 height 16
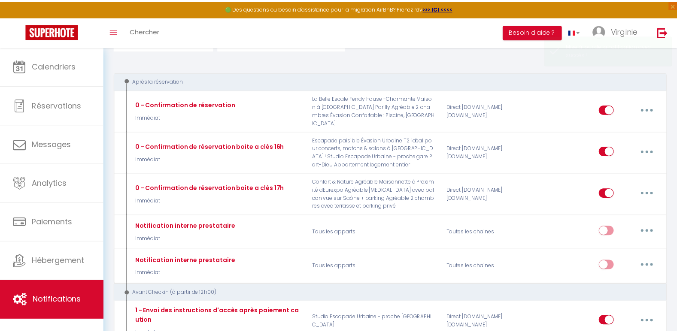
scroll to position [0, 0]
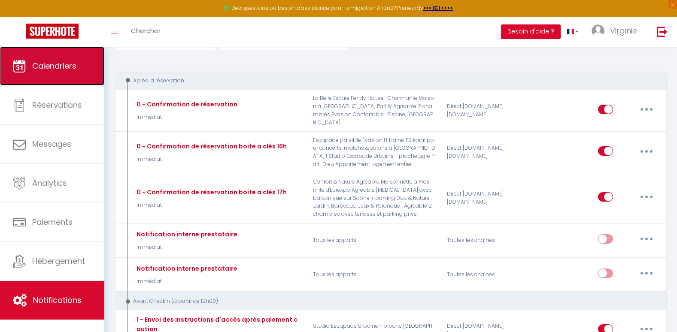
click at [76, 71] on span "Calendriers" at bounding box center [54, 66] width 44 height 11
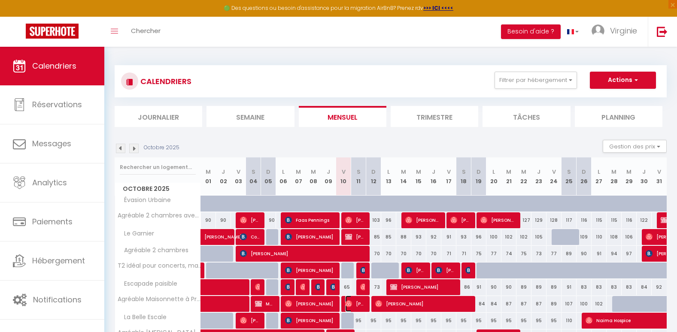
click at [348, 302] on img at bounding box center [348, 303] width 7 height 7
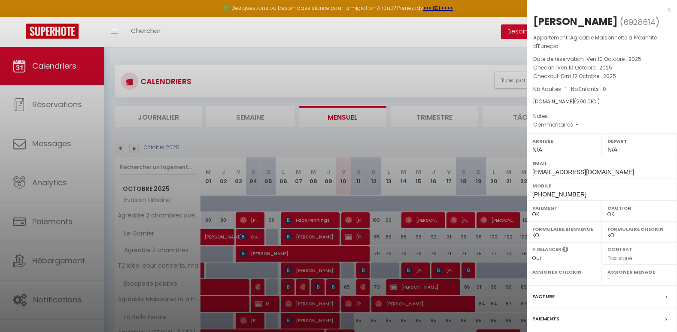
click at [545, 297] on label "Facture" at bounding box center [543, 296] width 22 height 9
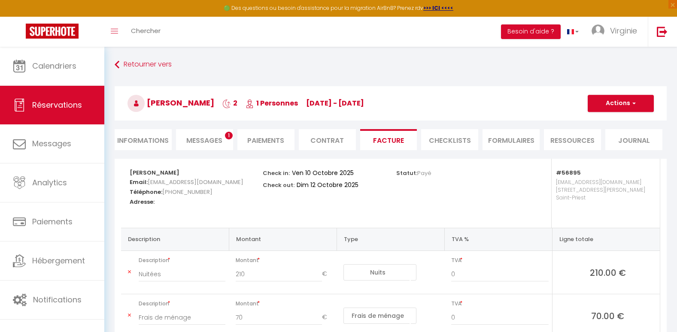
click at [208, 136] on span "Messages" at bounding box center [204, 141] width 36 height 10
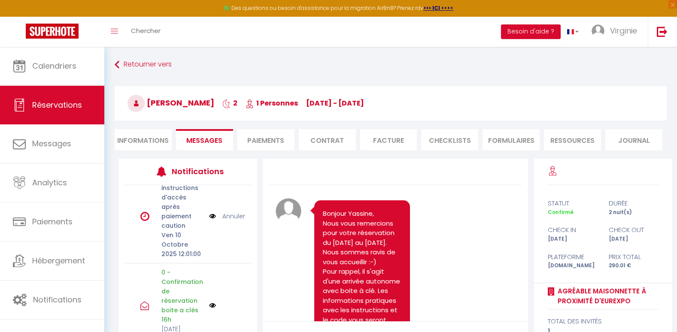
scroll to position [120, 0]
click at [209, 221] on img at bounding box center [212, 216] width 7 height 9
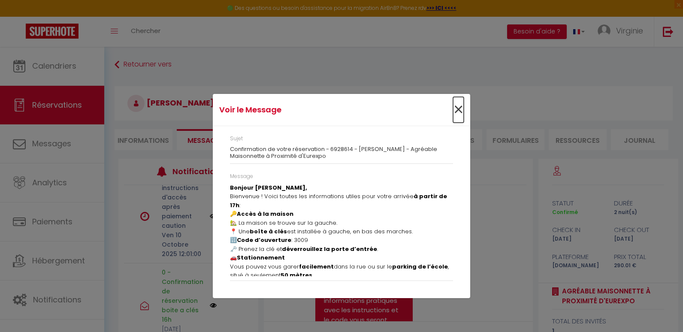
click at [461, 109] on span "×" at bounding box center [458, 110] width 11 height 26
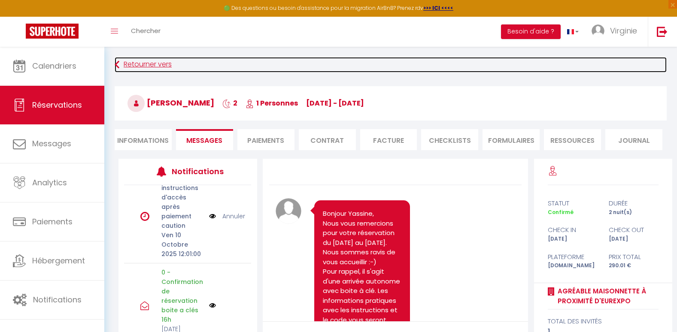
click at [138, 67] on link "Retourner vers" at bounding box center [391, 64] width 552 height 15
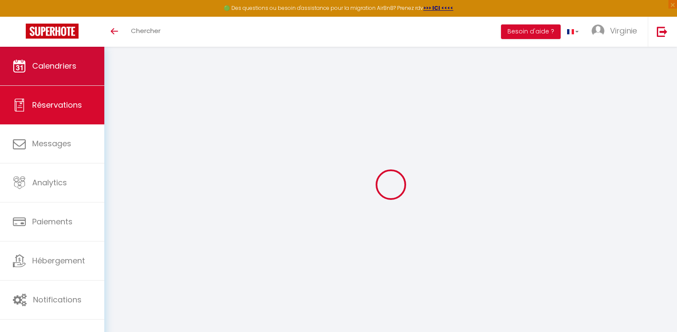
click at [71, 70] on span "Calendriers" at bounding box center [54, 66] width 44 height 11
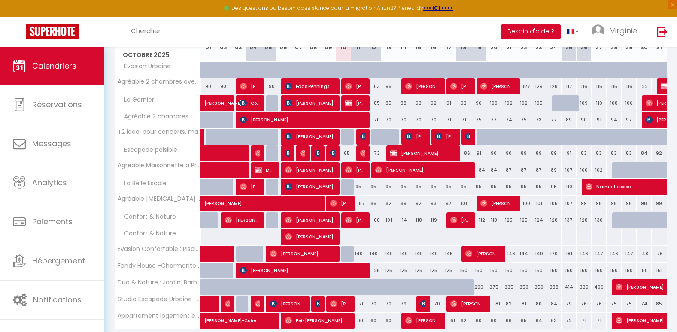
scroll to position [135, 0]
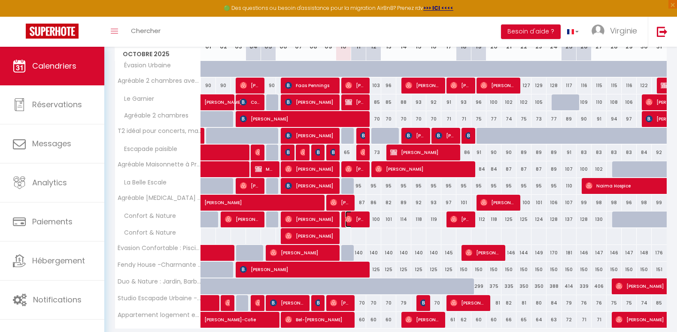
click at [363, 221] on span "[PERSON_NAME]" at bounding box center [355, 219] width 20 height 16
select select "OK"
select select "0"
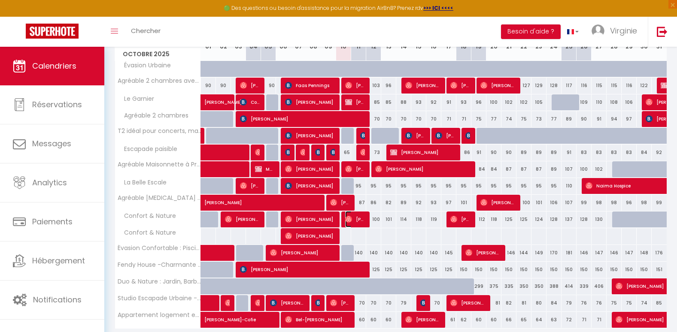
select select "1"
select select
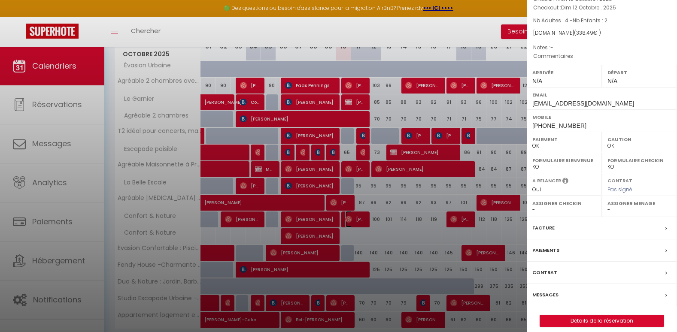
scroll to position [68, 0]
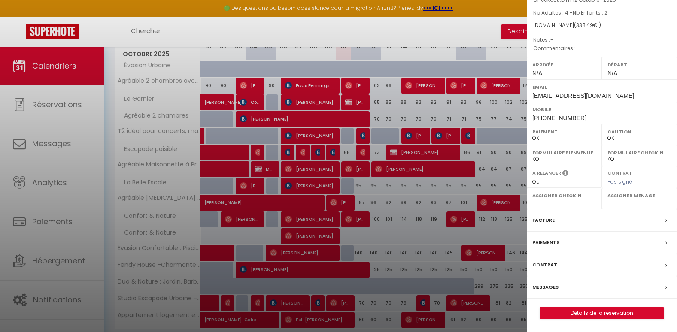
click at [546, 223] on label "Facture" at bounding box center [543, 220] width 22 height 9
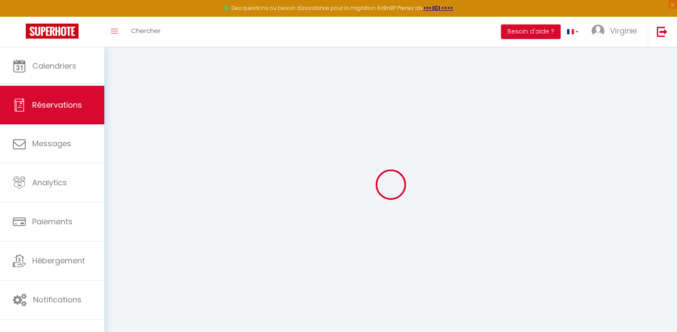
select select "cleaning"
select select "taxes"
select select
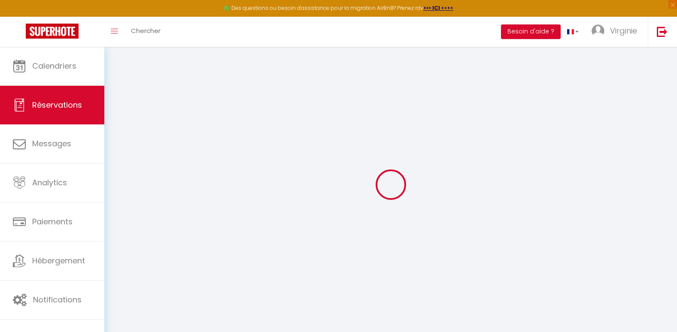
checkbox input "false"
select select
checkbox input "false"
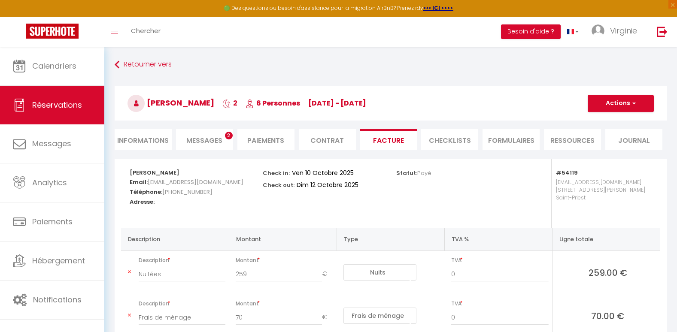
click at [214, 135] on li "Messages 2" at bounding box center [204, 139] width 57 height 21
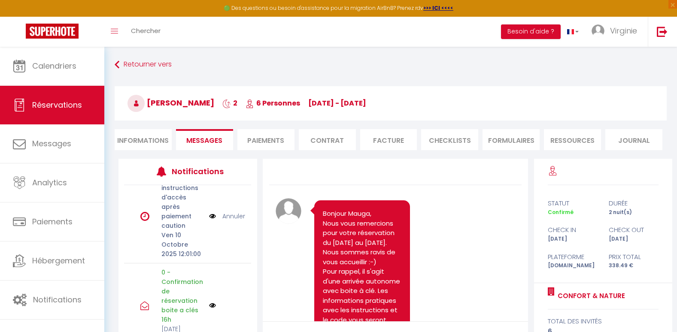
scroll to position [125, 0]
click at [209, 221] on img at bounding box center [212, 216] width 7 height 9
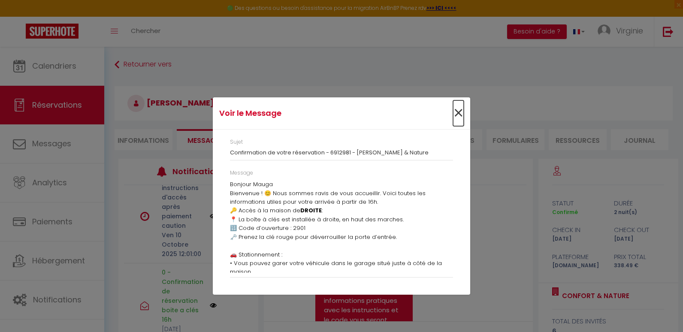
click at [460, 113] on span "×" at bounding box center [458, 113] width 11 height 26
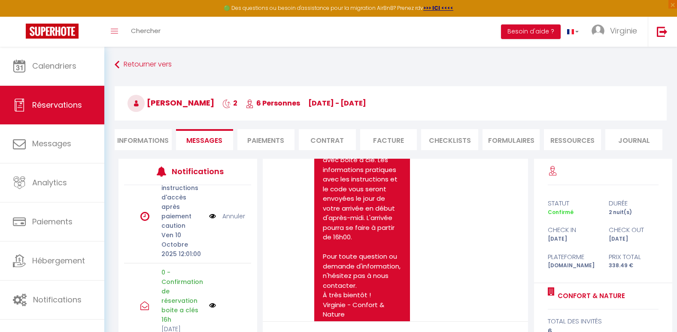
scroll to position [0, 0]
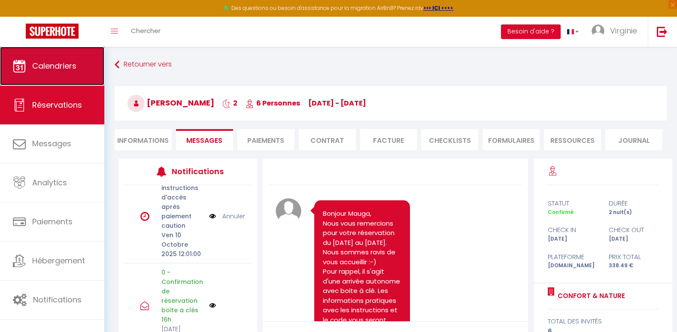
click at [58, 73] on link "Calendriers" at bounding box center [52, 66] width 104 height 39
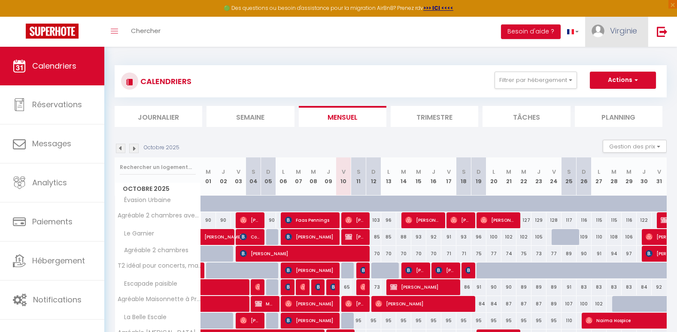
click at [606, 32] on link "Virginie" at bounding box center [616, 32] width 63 height 30
click at [609, 61] on link "Paramètres" at bounding box center [613, 59] width 64 height 15
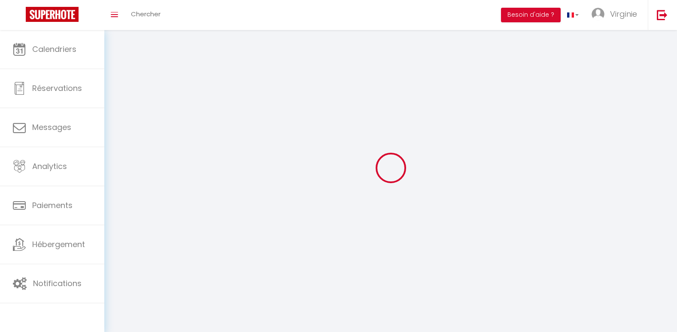
type input "Virginie"
type input "CIARAMELLA"
type input "0761074439"
type input "1 Rue Chantal Sandrin"
type input "69008"
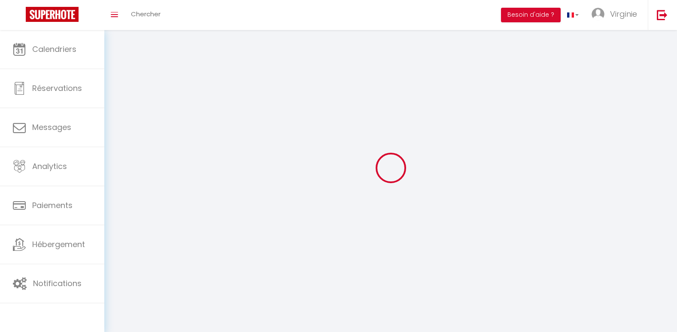
type input "[GEOGRAPHIC_DATA]"
type input "MGaH0c9TtBdGKQpeUlVgCRrcP"
type input "i3twUqWOptfeRTyVGorSxvAGV"
select select "28"
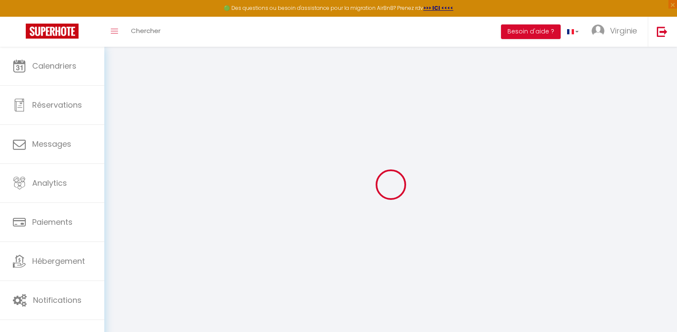
type input "MGaH0c9TtBdGKQpeUlVgCRrcP"
type input "i3twUqWOptfeRTyVGorSxvAGV"
type input "https://app.superhote.com/#/get-available-rentals/i3twUqWOptfeRTyVGorSxvAGV"
select select "fr"
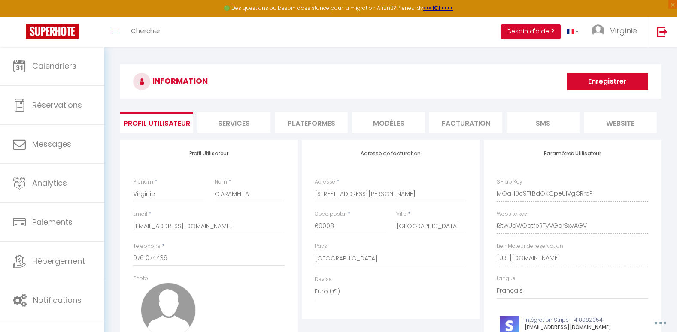
click at [309, 128] on li "Plateformes" at bounding box center [311, 122] width 73 height 21
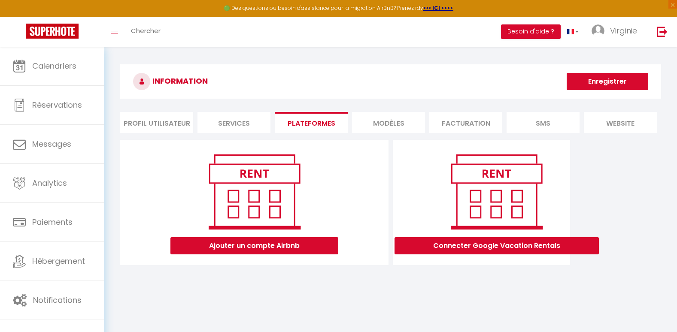
scroll to position [47, 0]
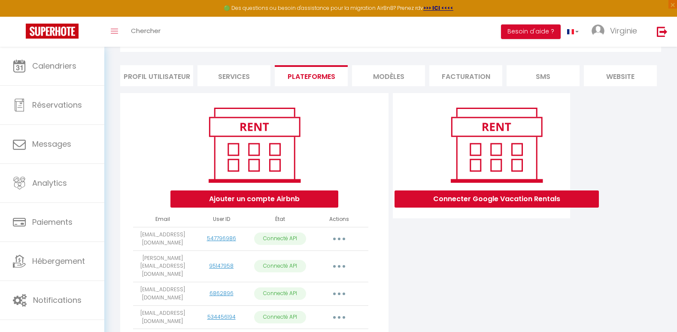
click at [379, 76] on li "MODÈLES" at bounding box center [388, 75] width 73 height 21
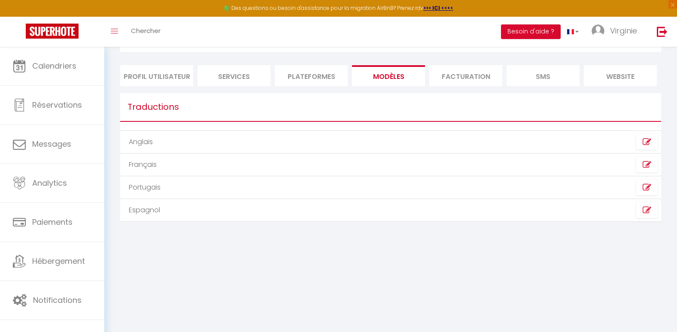
click at [320, 75] on li "Plateformes" at bounding box center [311, 75] width 73 height 21
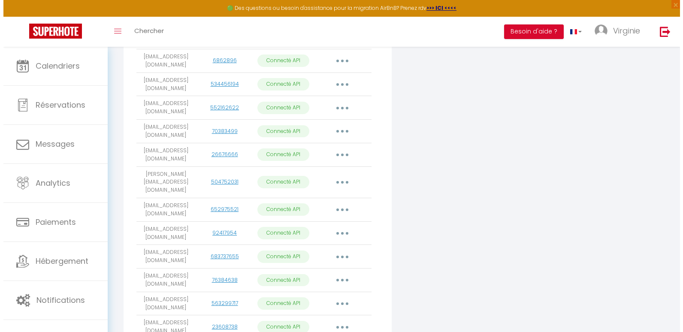
scroll to position [344, 0]
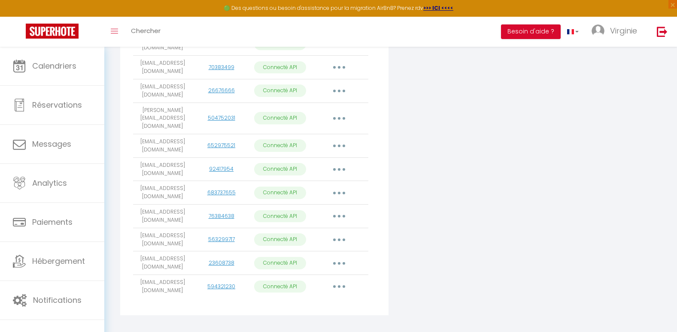
click at [340, 257] on button "button" at bounding box center [339, 264] width 24 height 14
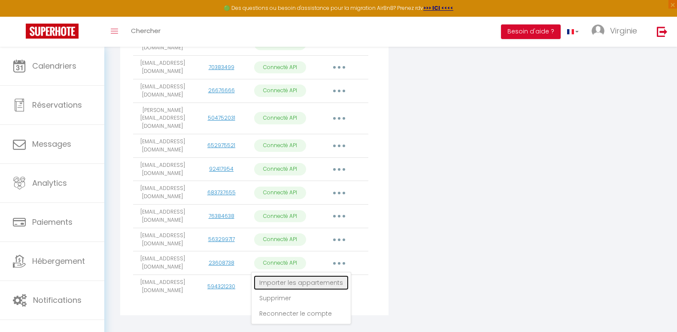
click at [332, 276] on link "Importer les appartements" at bounding box center [301, 283] width 95 height 15
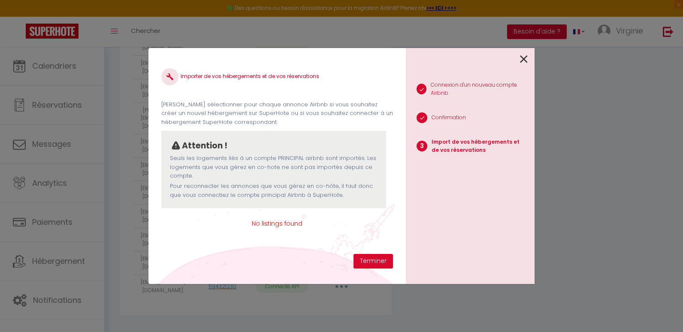
click at [525, 54] on icon at bounding box center [524, 59] width 8 height 13
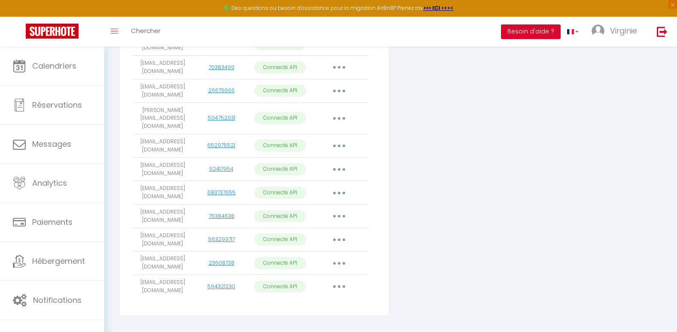
click at [339, 285] on icon "button" at bounding box center [339, 286] width 3 height 3
click at [324, 299] on link "Importer les appartements" at bounding box center [301, 306] width 95 height 15
select select
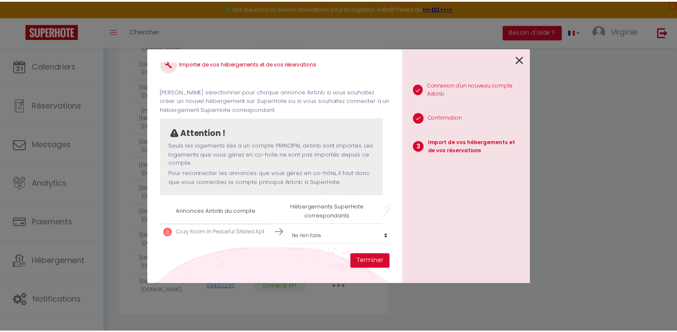
scroll to position [19, 0]
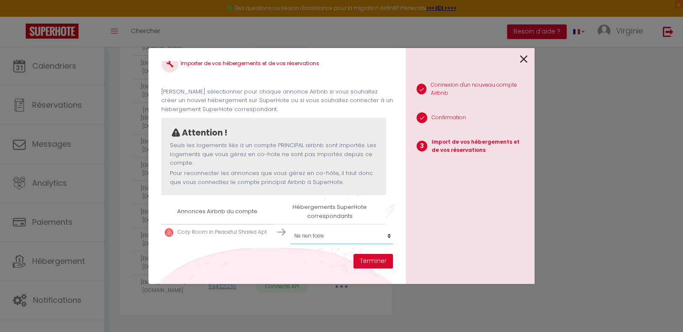
click at [354, 234] on select "Créer un nouvel hébergement Ne rien faire Évasion Urbaine Le Garnier Agréable 2…" at bounding box center [343, 236] width 106 height 16
click at [523, 58] on icon at bounding box center [524, 59] width 8 height 13
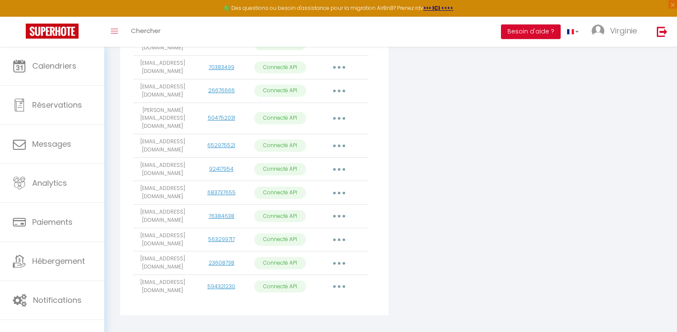
scroll to position [53, 0]
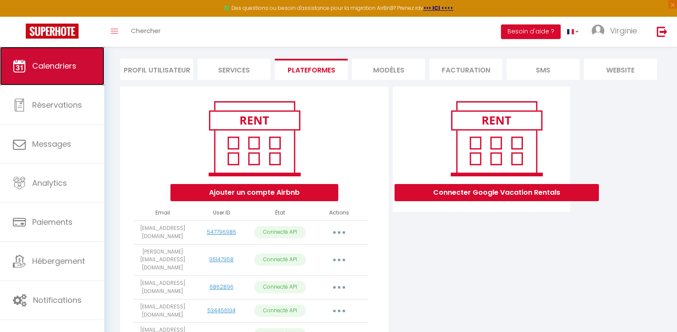
click at [51, 54] on link "Calendriers" at bounding box center [52, 66] width 104 height 39
